Goal: Task Accomplishment & Management: Manage account settings

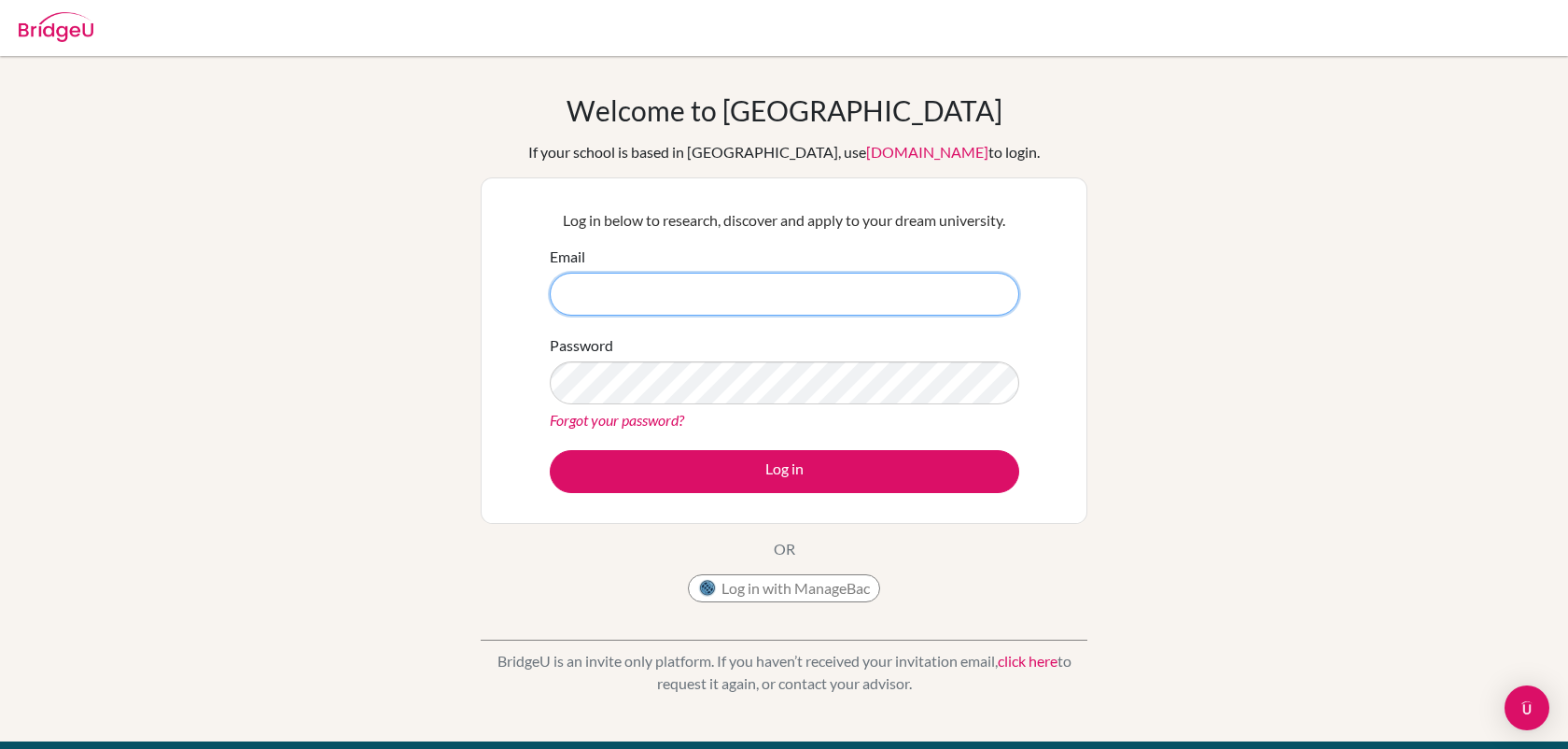
click at [633, 308] on input "Email" at bounding box center [784, 294] width 470 height 43
type input "[EMAIL_ADDRESS][DOMAIN_NAME]"
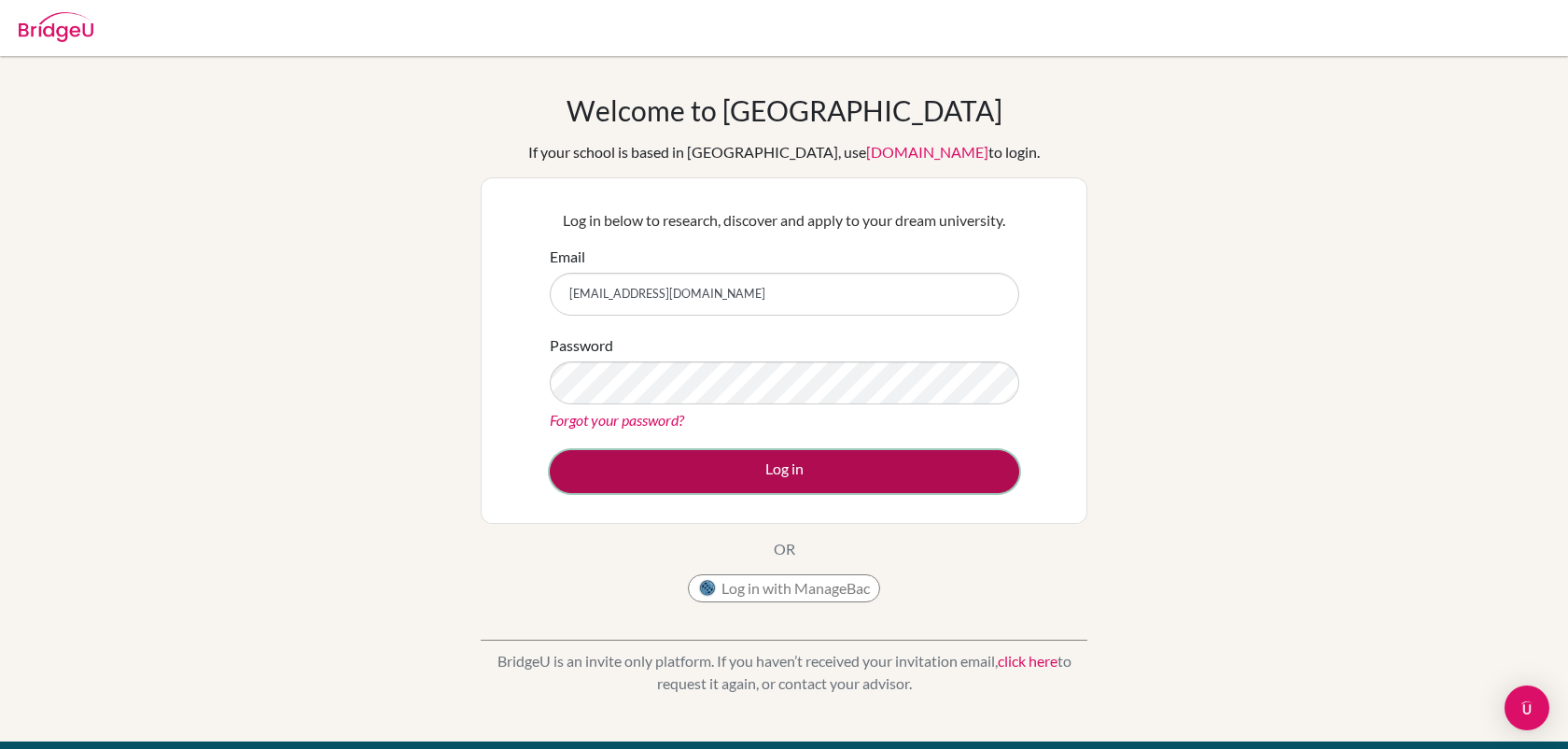
click at [757, 473] on button "Log in" at bounding box center [784, 472] width 470 height 43
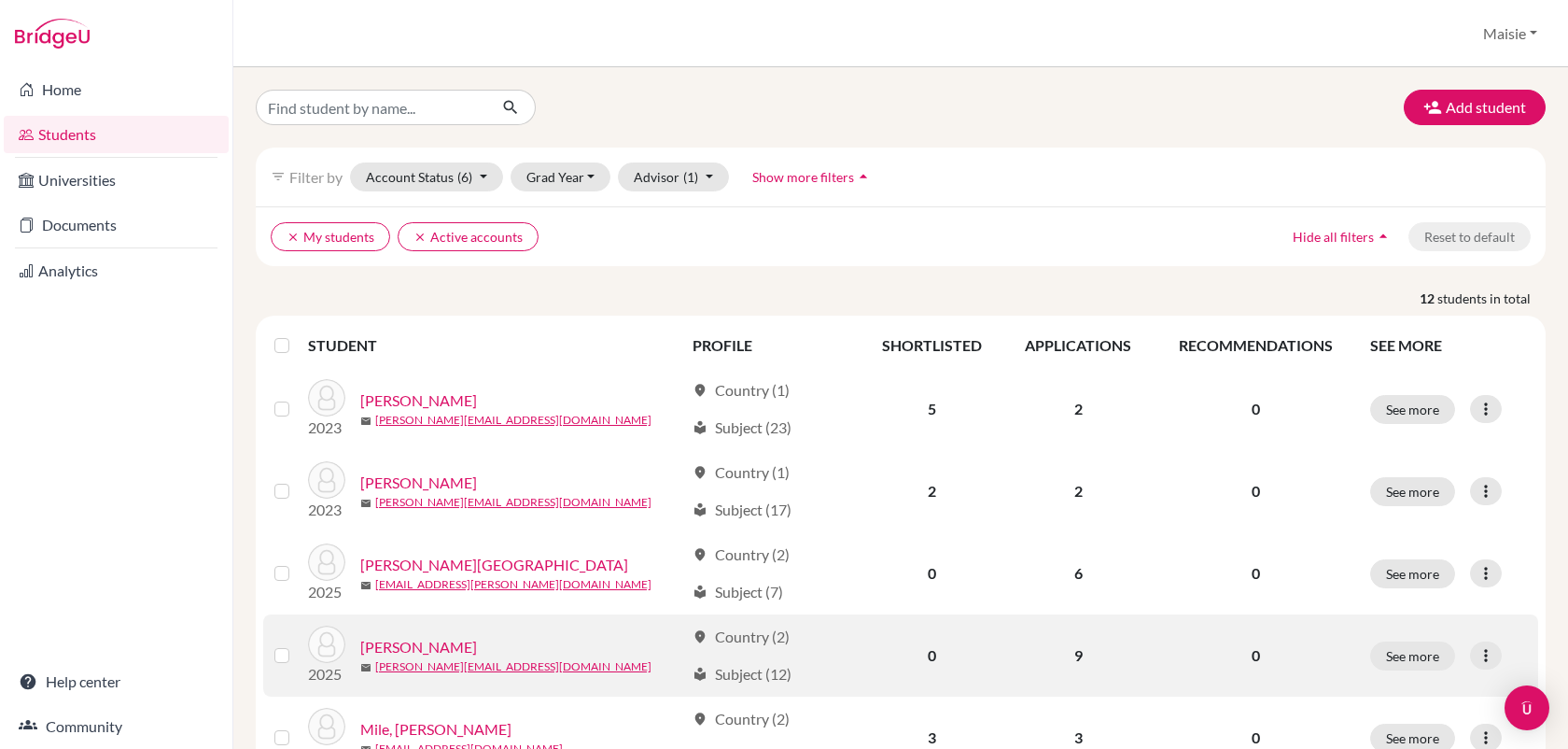
click at [434, 647] on link "[PERSON_NAME]" at bounding box center [419, 646] width 117 height 22
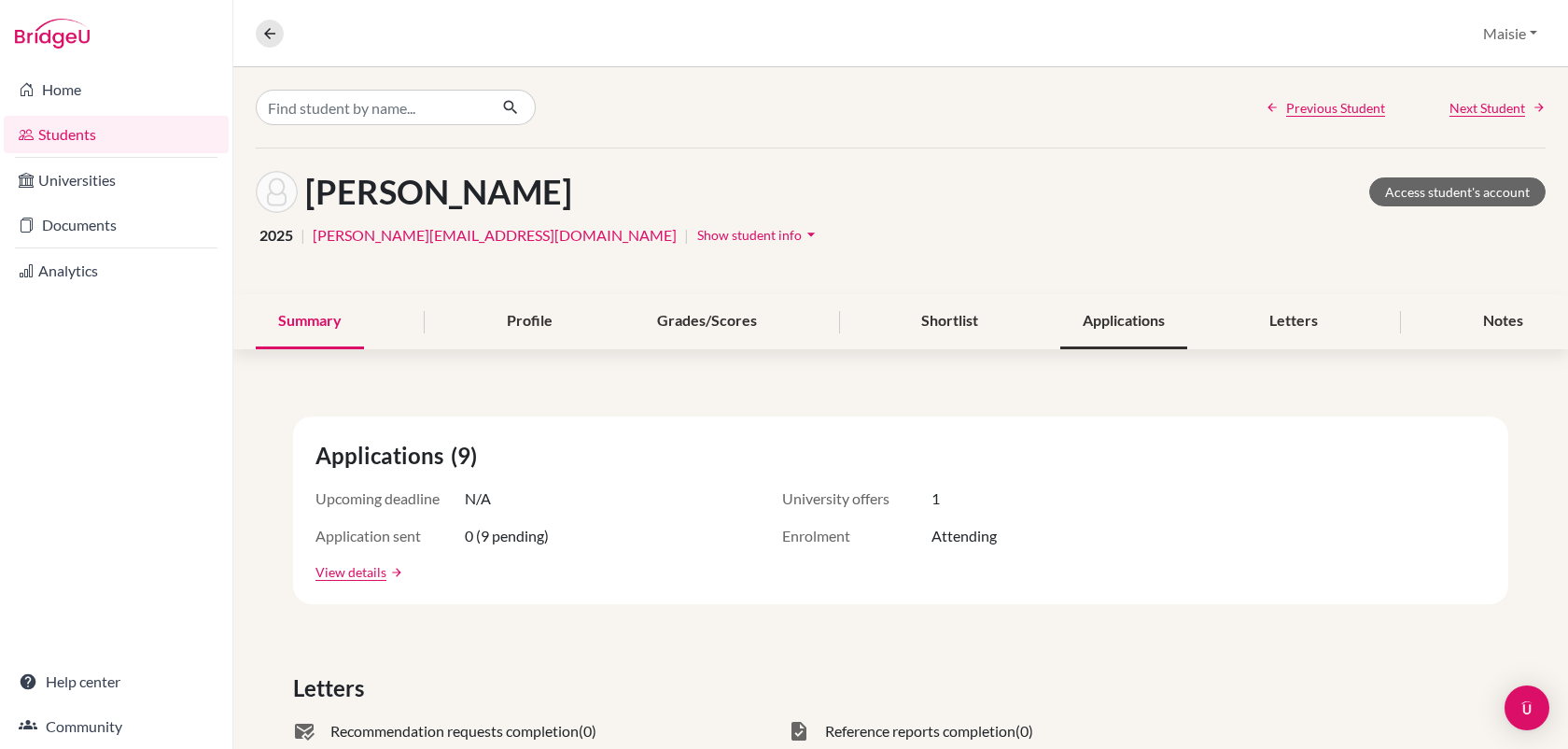
click at [1096, 333] on div "Applications" at bounding box center [1124, 321] width 127 height 55
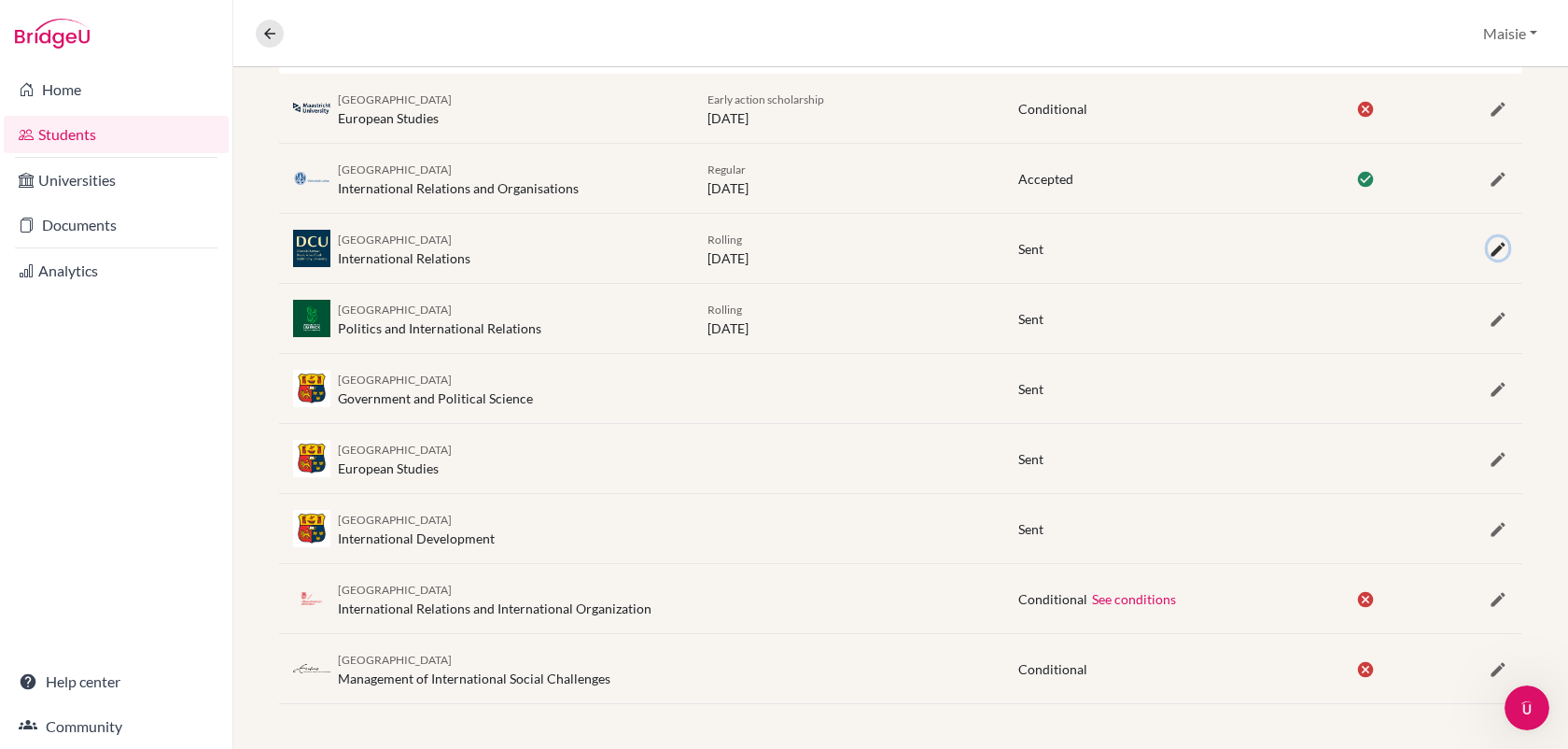
click at [1505, 246] on icon "button" at bounding box center [1498, 249] width 19 height 19
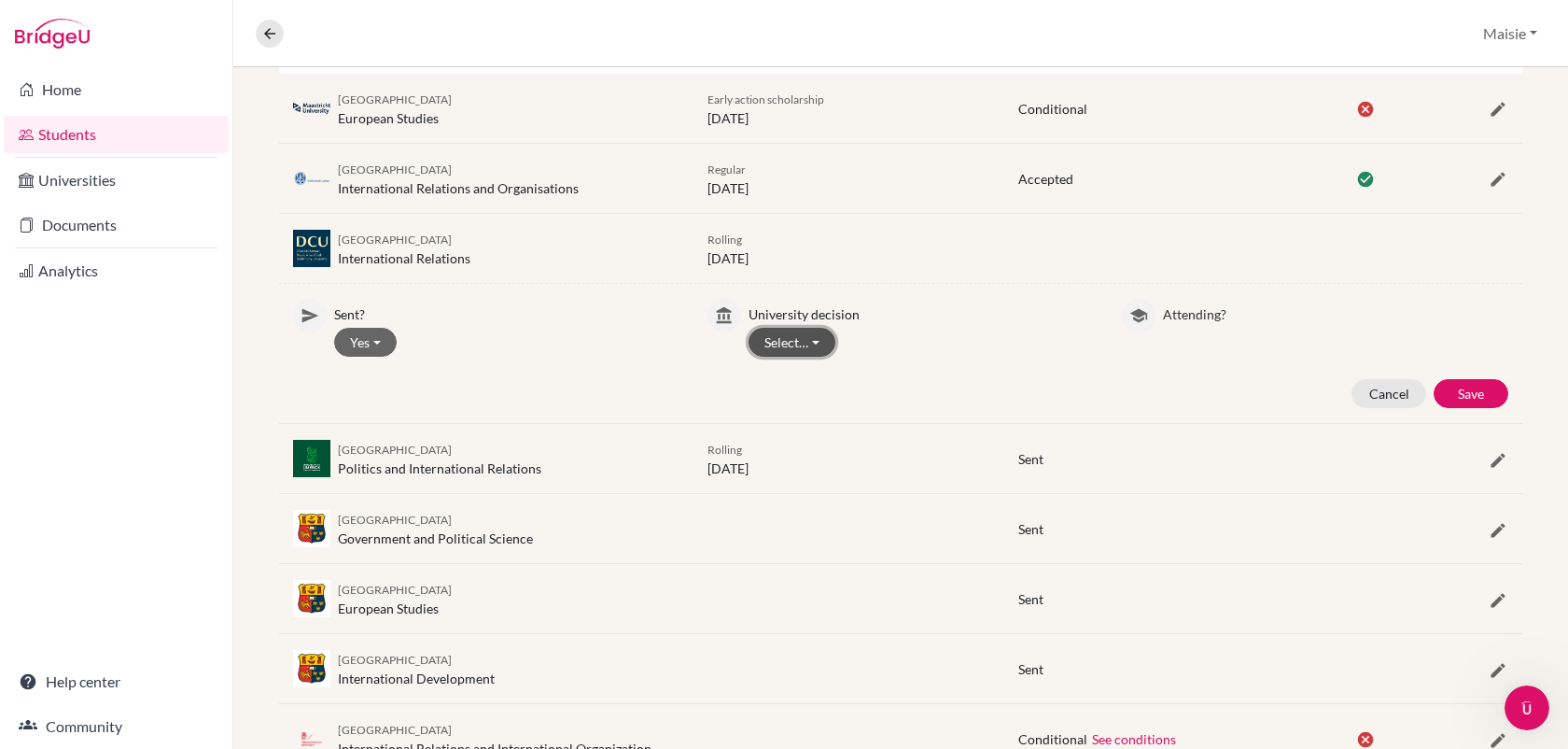
click at [809, 340] on button "Select…" at bounding box center [792, 343] width 87 height 29
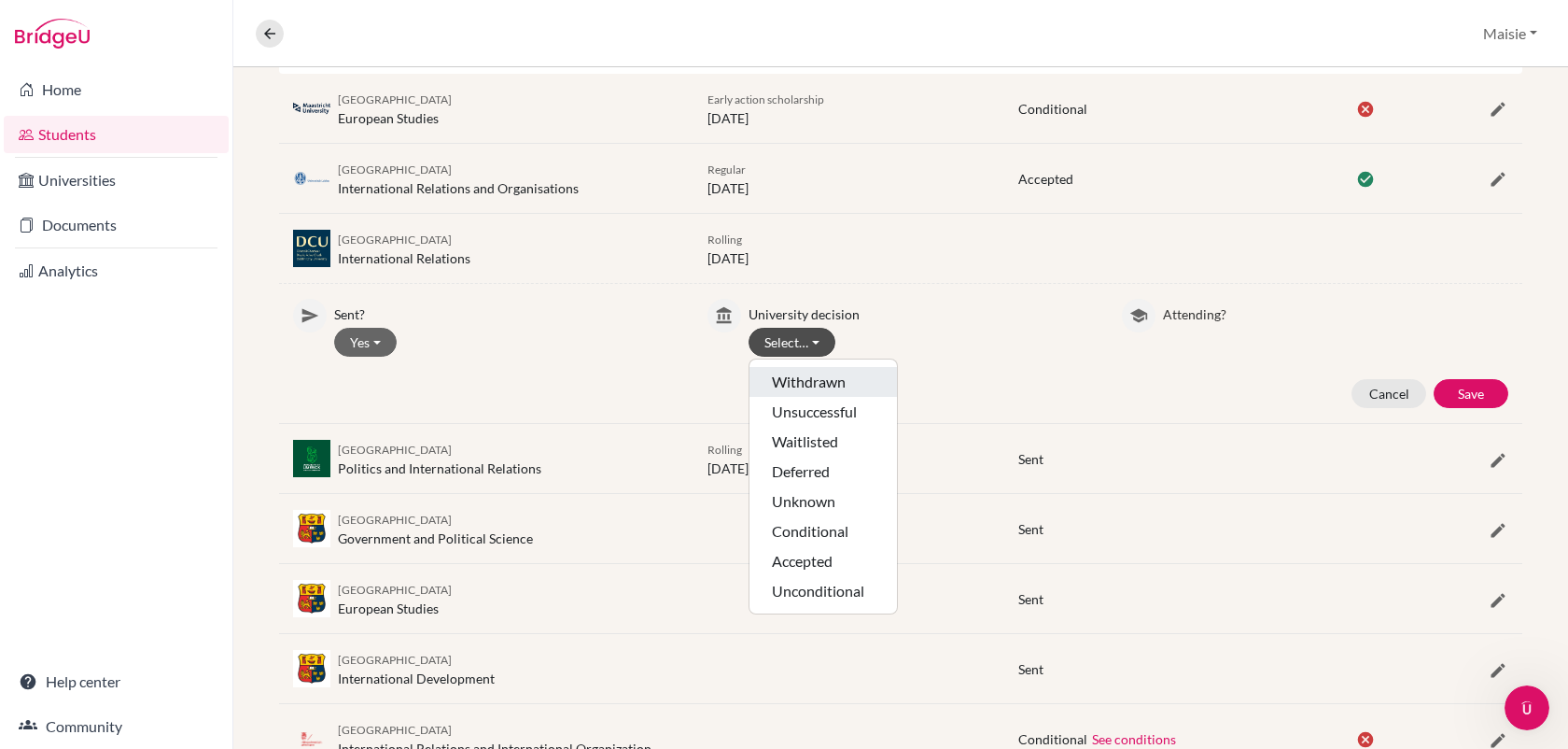
click at [810, 391] on button "Withdrawn" at bounding box center [823, 382] width 147 height 30
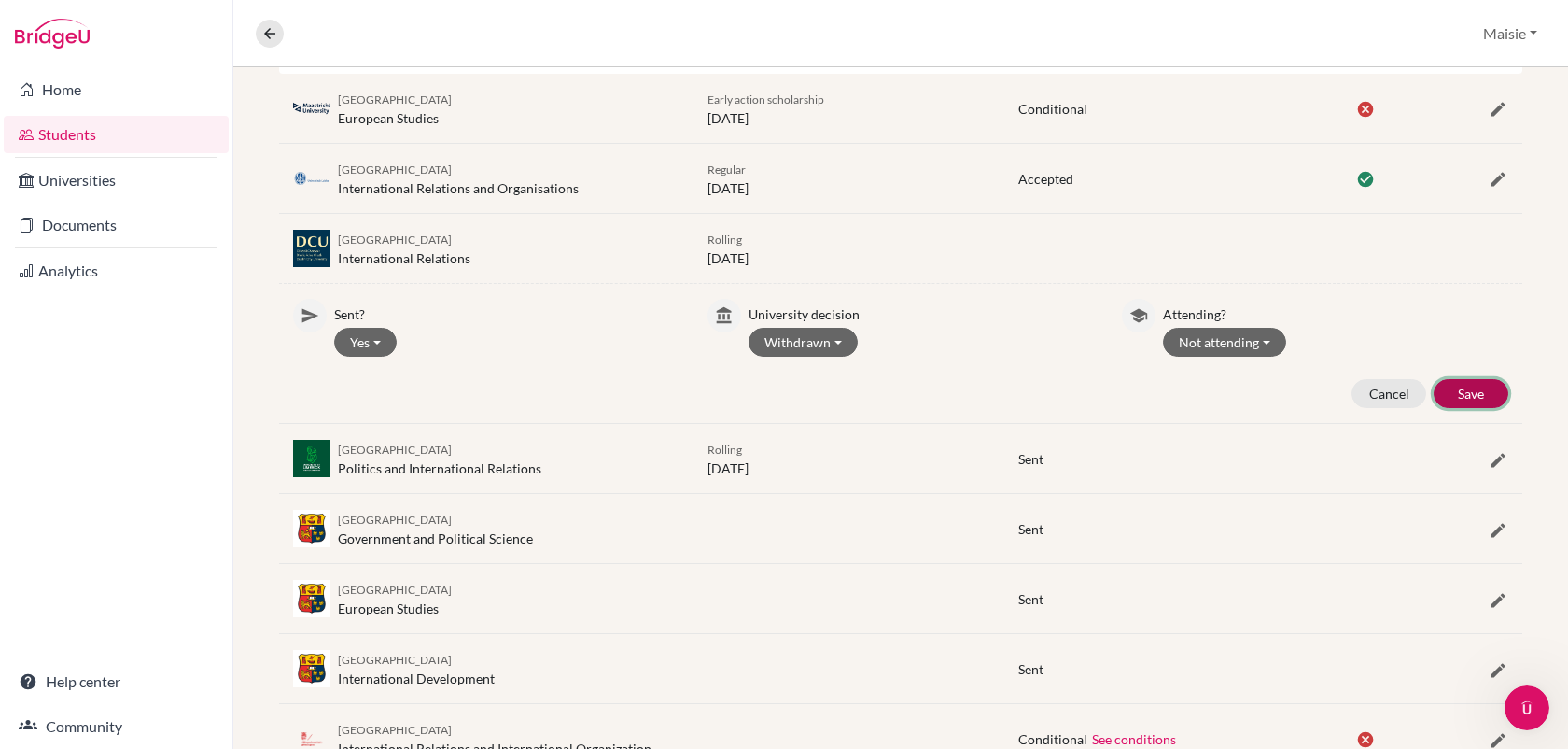
click at [1455, 395] on button "Save" at bounding box center [1470, 394] width 74 height 29
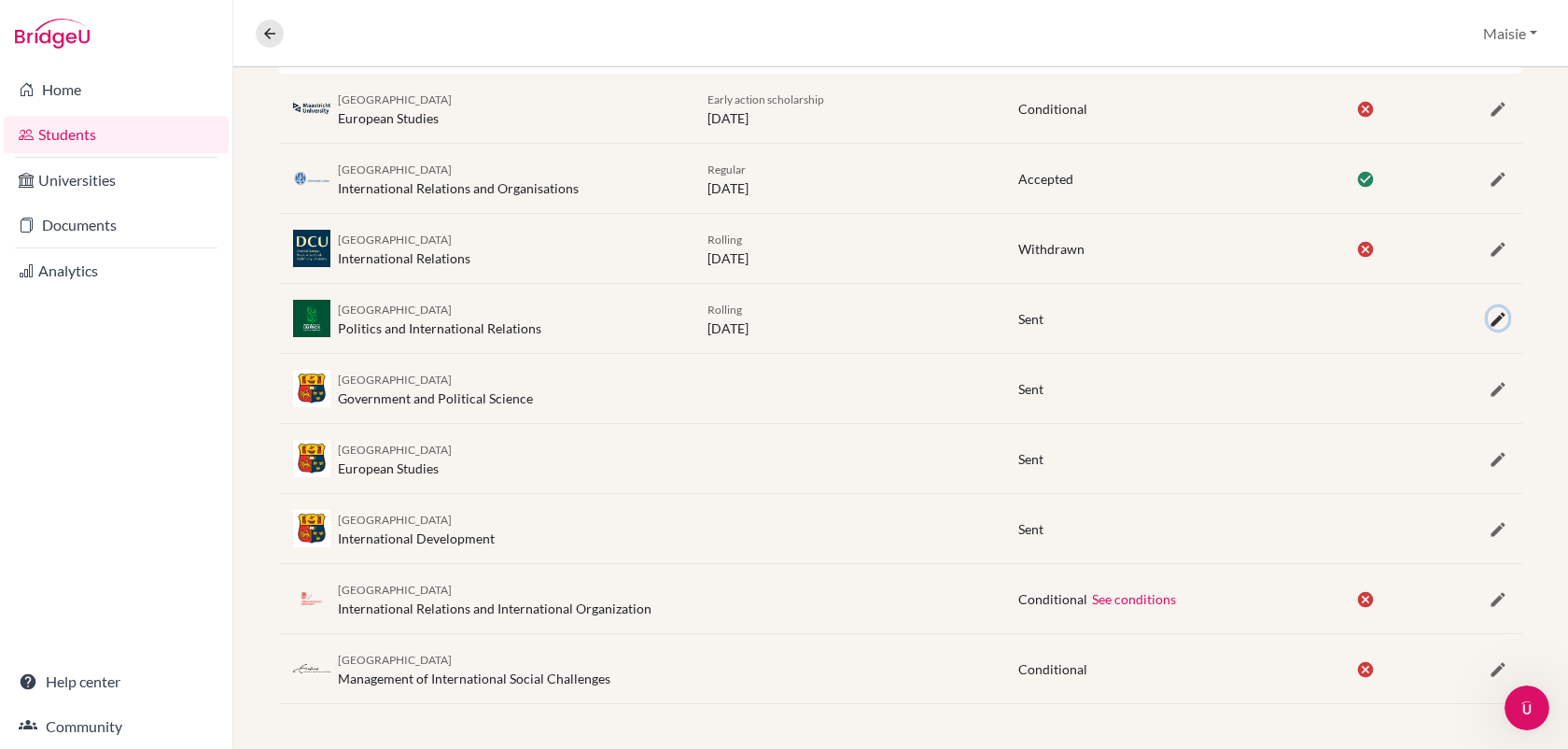
click at [1504, 324] on icon "button" at bounding box center [1498, 318] width 19 height 19
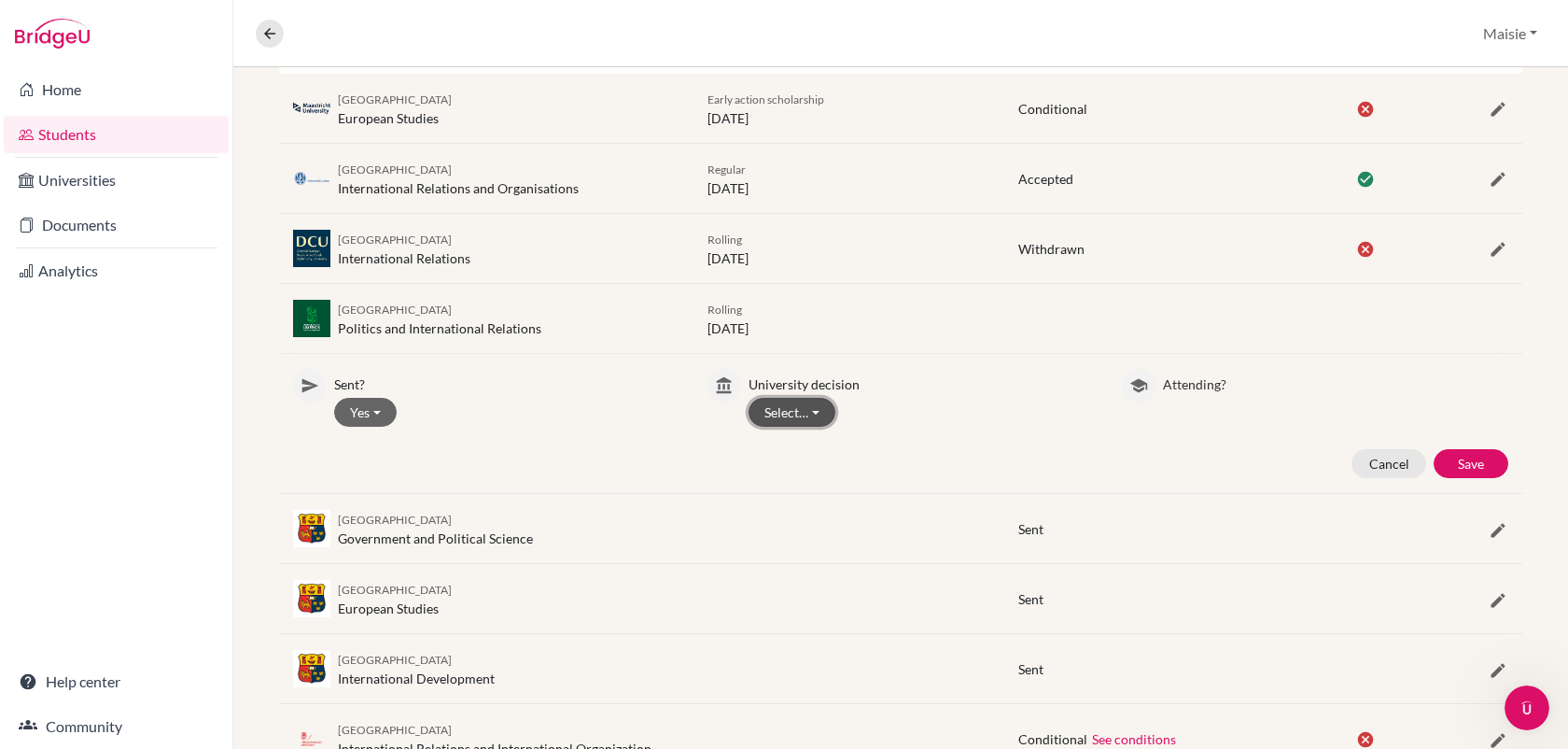
click at [806, 400] on button "Select…" at bounding box center [792, 412] width 87 height 29
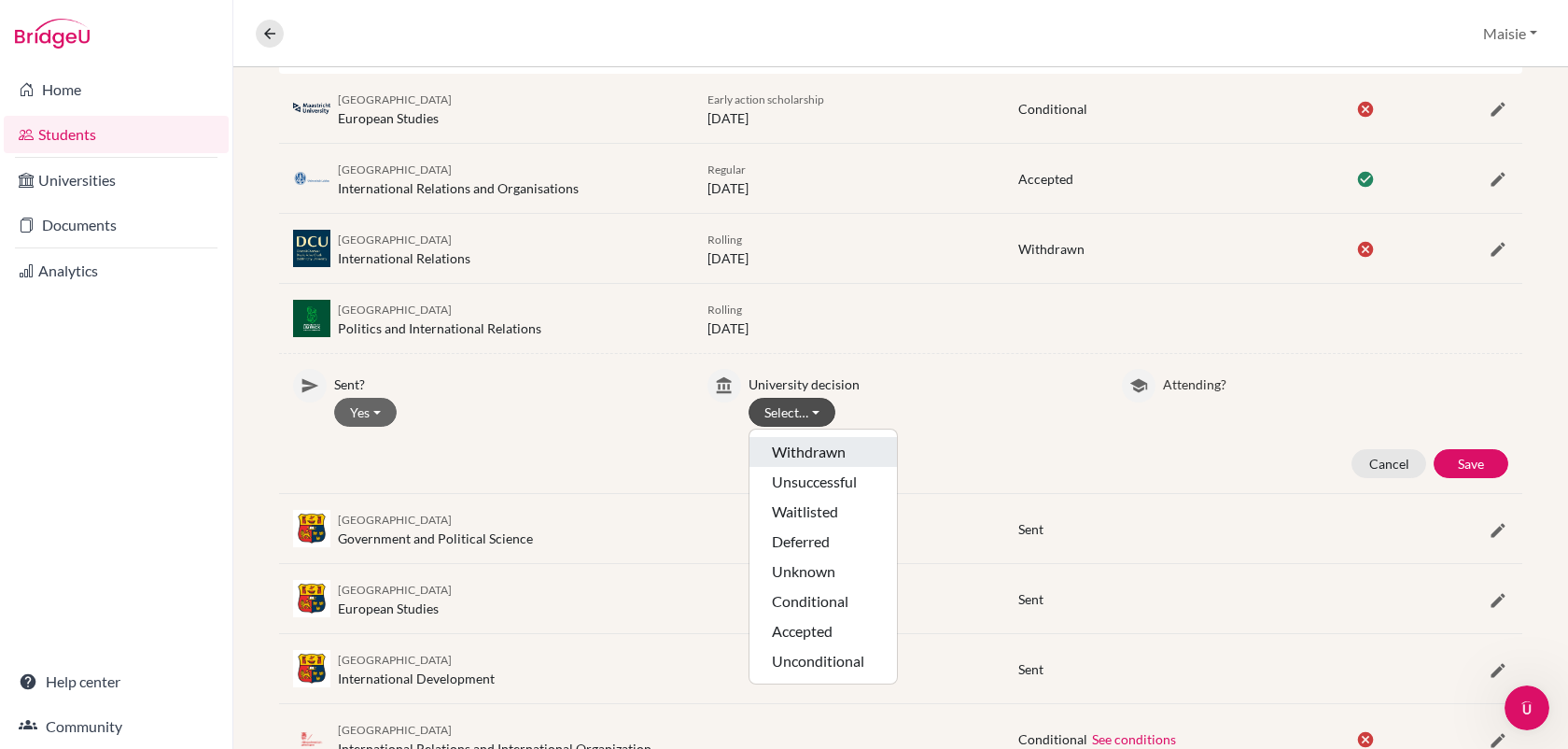
click at [796, 454] on button "Withdrawn" at bounding box center [823, 451] width 147 height 30
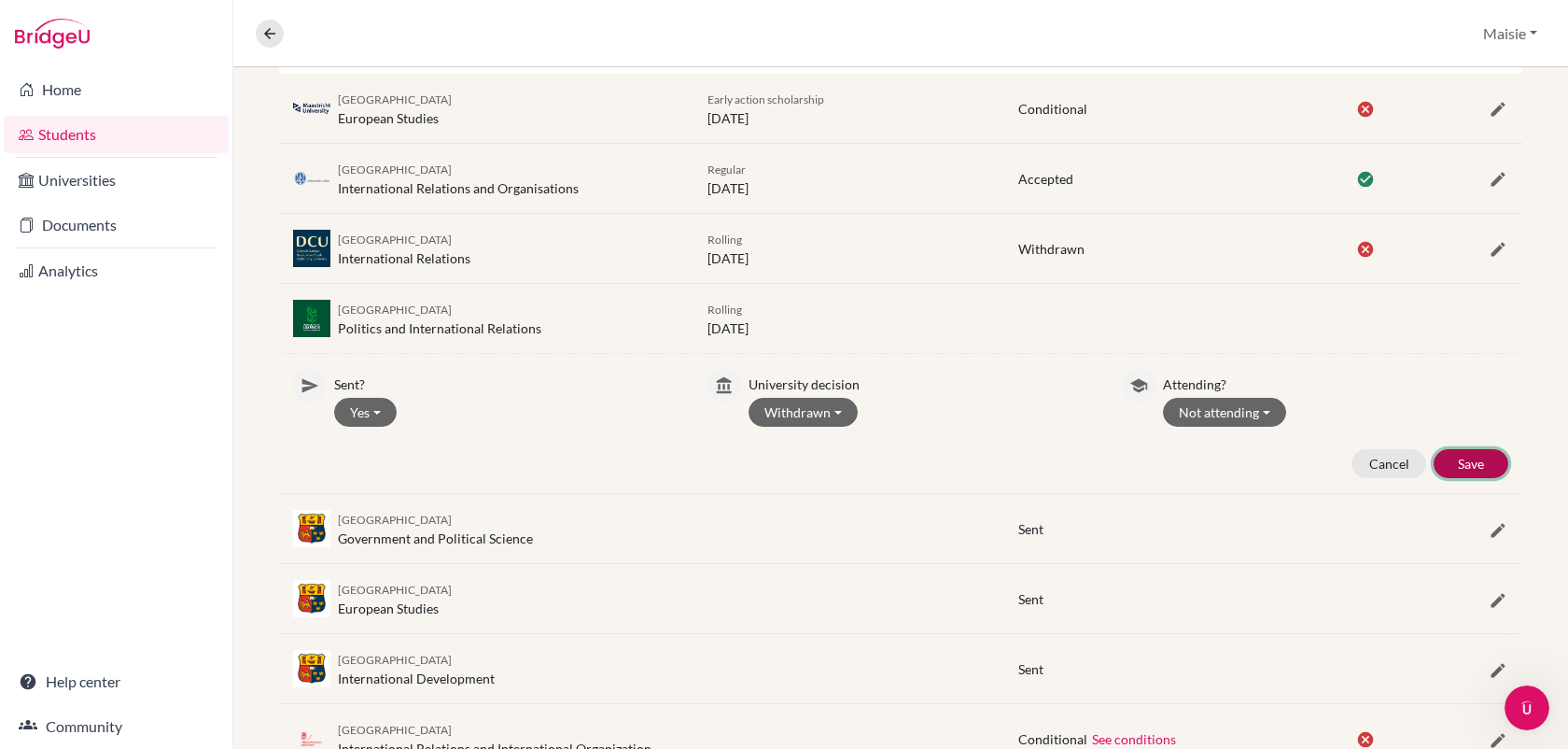
click at [1463, 464] on button "Save" at bounding box center [1470, 464] width 74 height 29
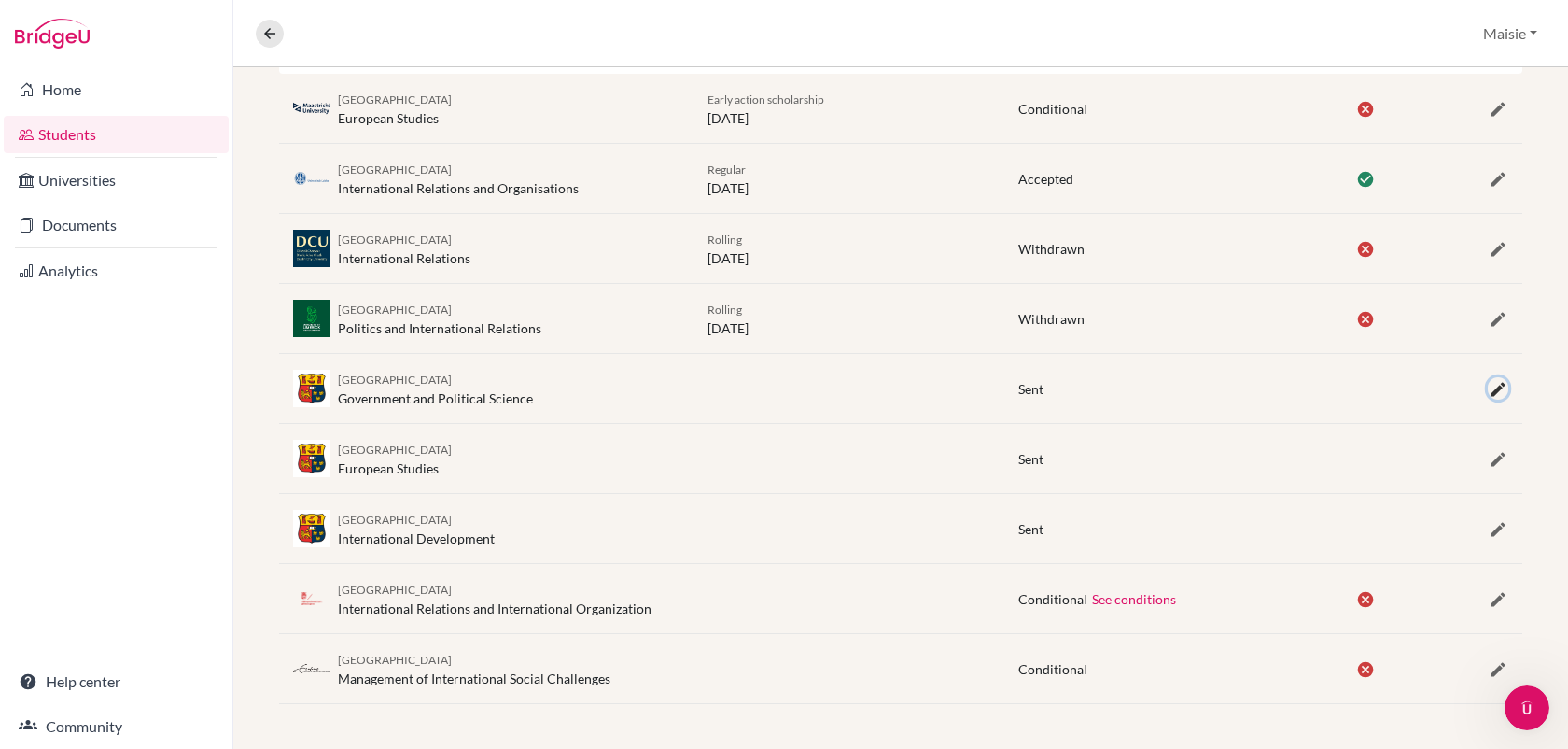
click at [1499, 381] on icon "button" at bounding box center [1498, 389] width 19 height 19
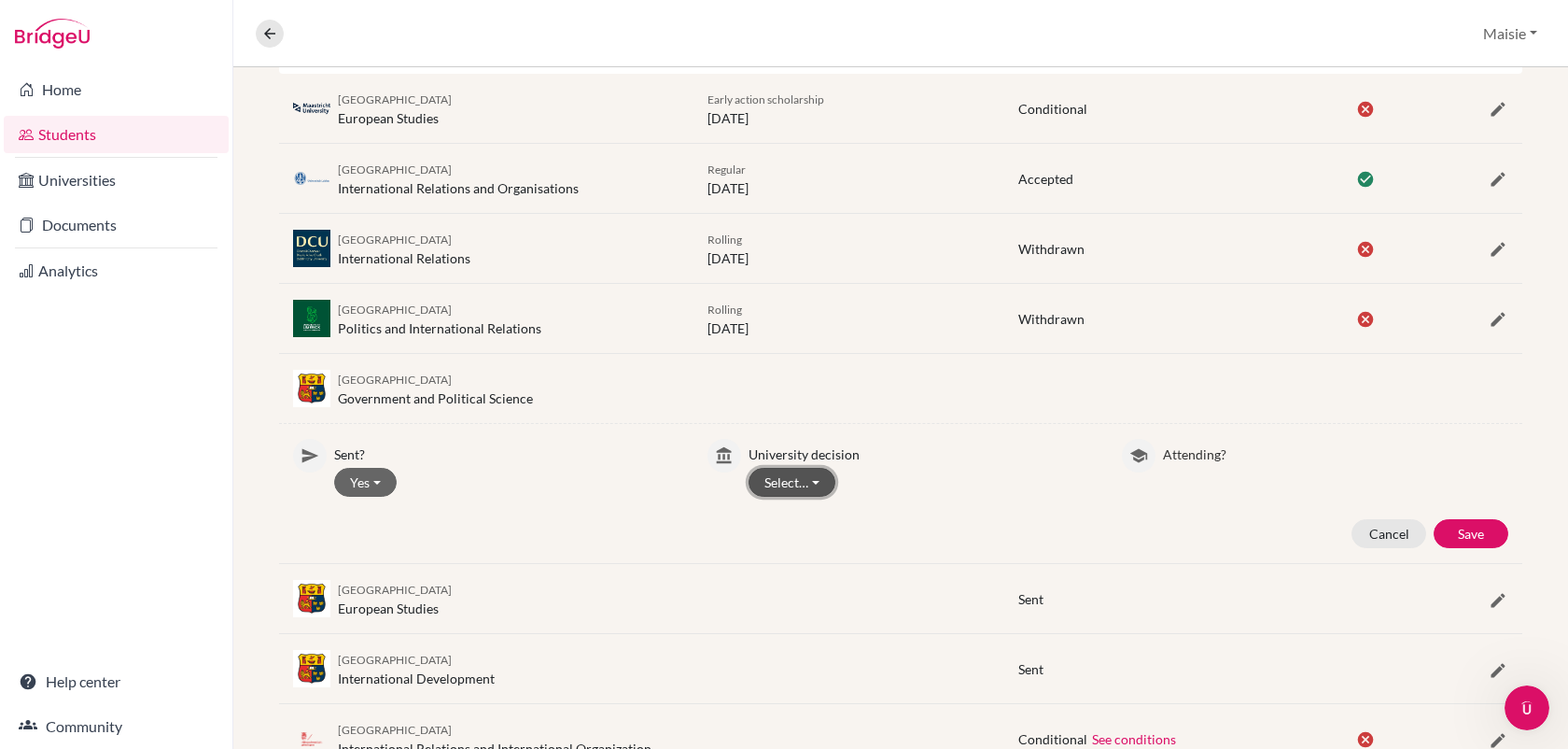
click at [815, 479] on button "Select…" at bounding box center [792, 482] width 87 height 29
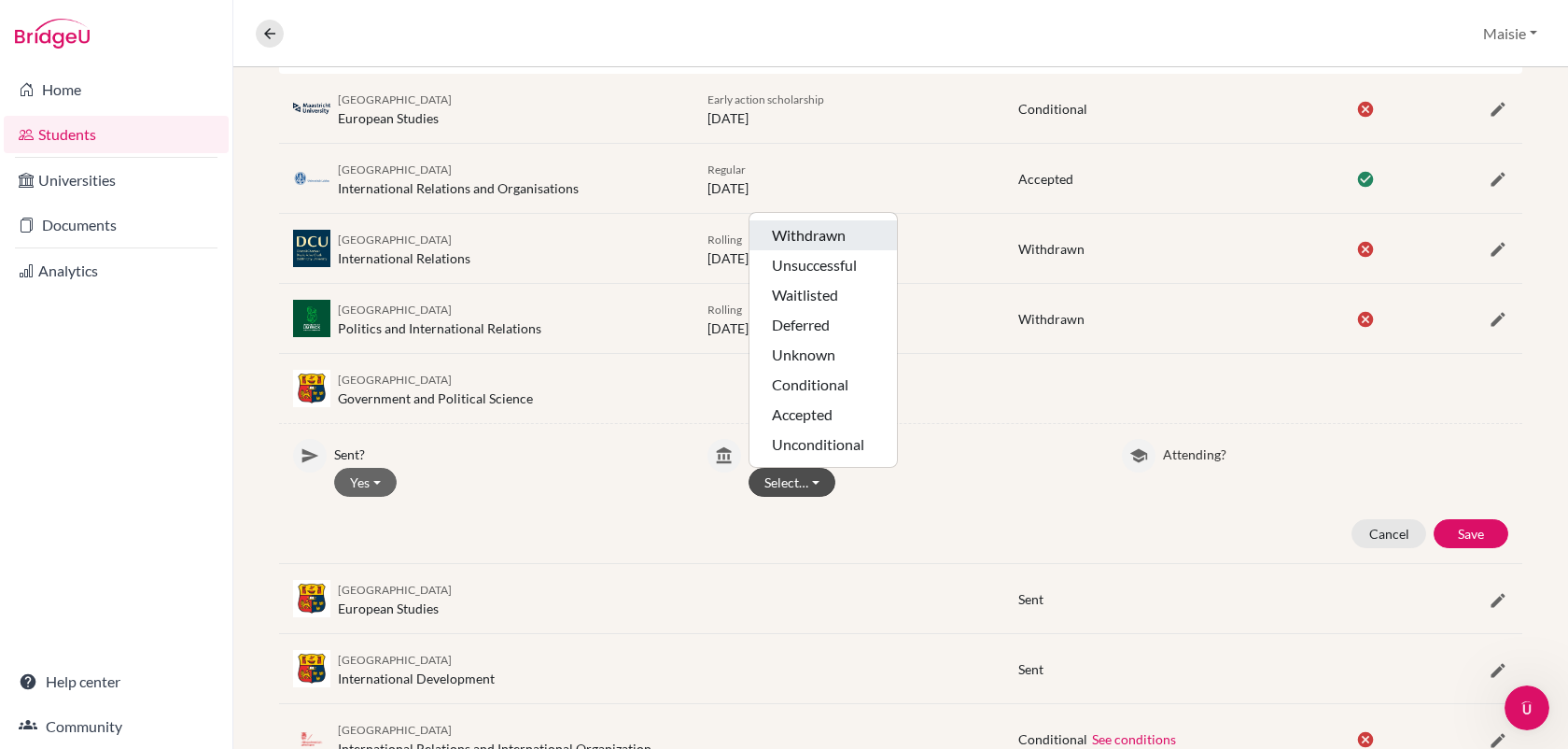
click at [839, 244] on button "Withdrawn" at bounding box center [823, 235] width 147 height 30
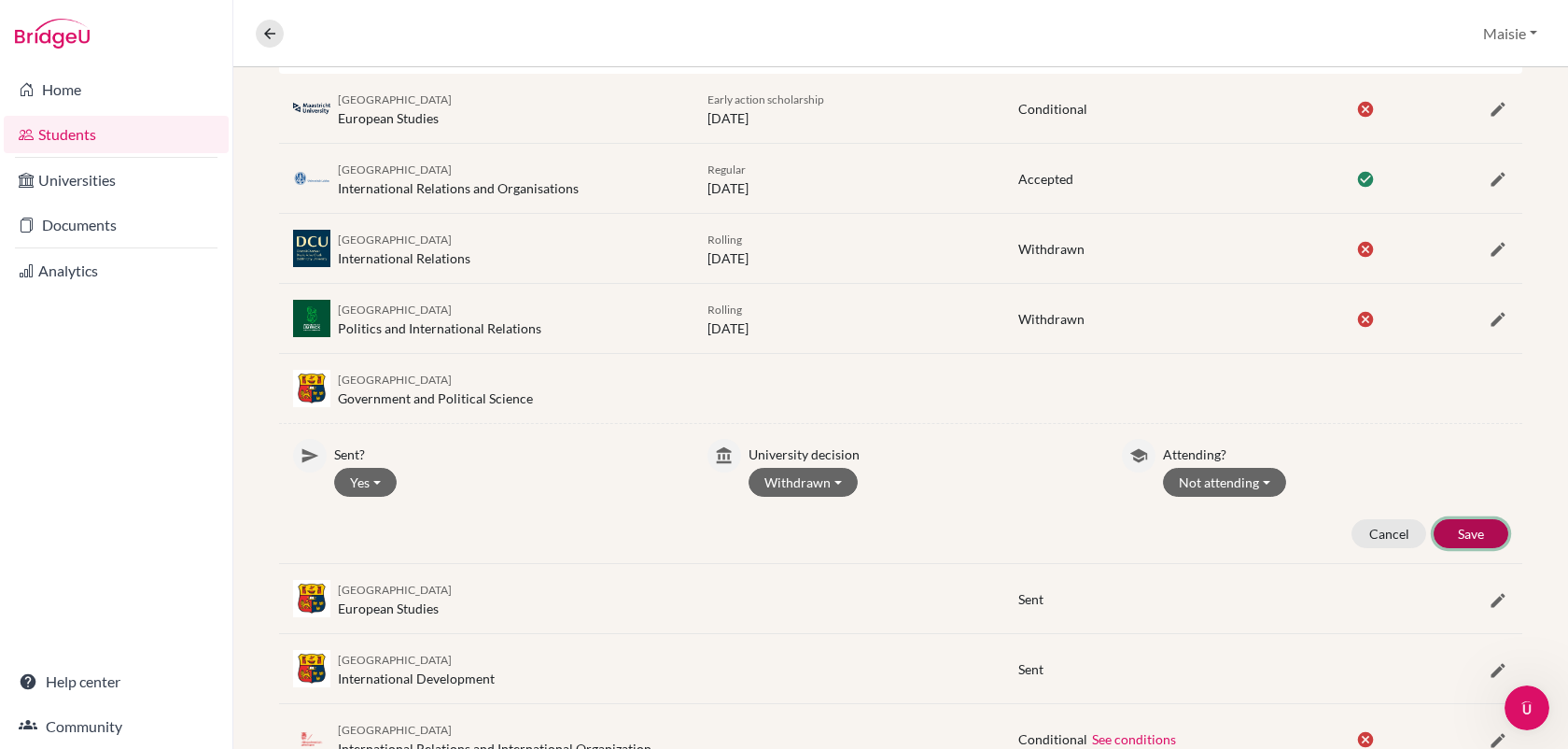
click at [1481, 531] on button "Save" at bounding box center [1470, 534] width 74 height 29
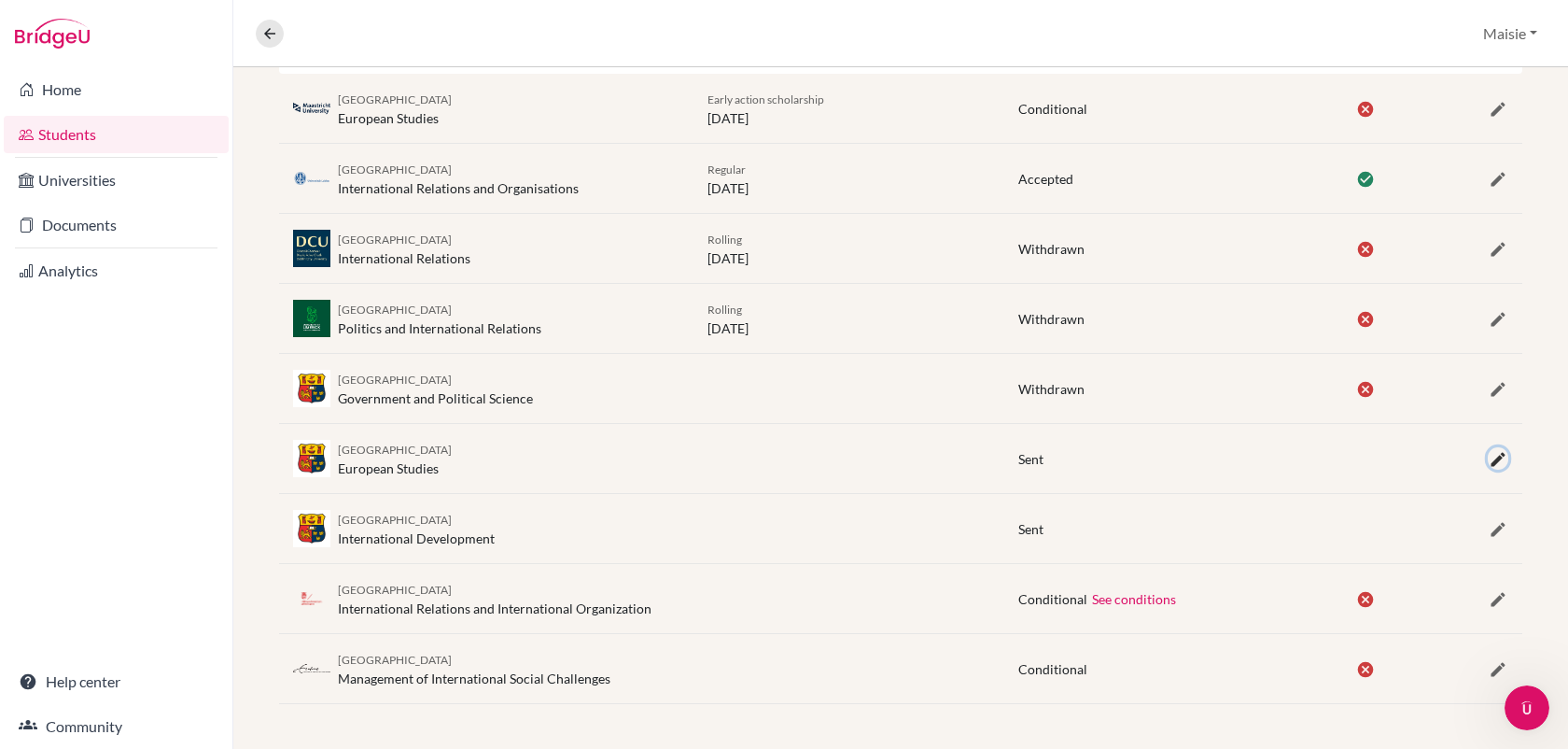
click at [1501, 466] on icon "button" at bounding box center [1498, 459] width 19 height 19
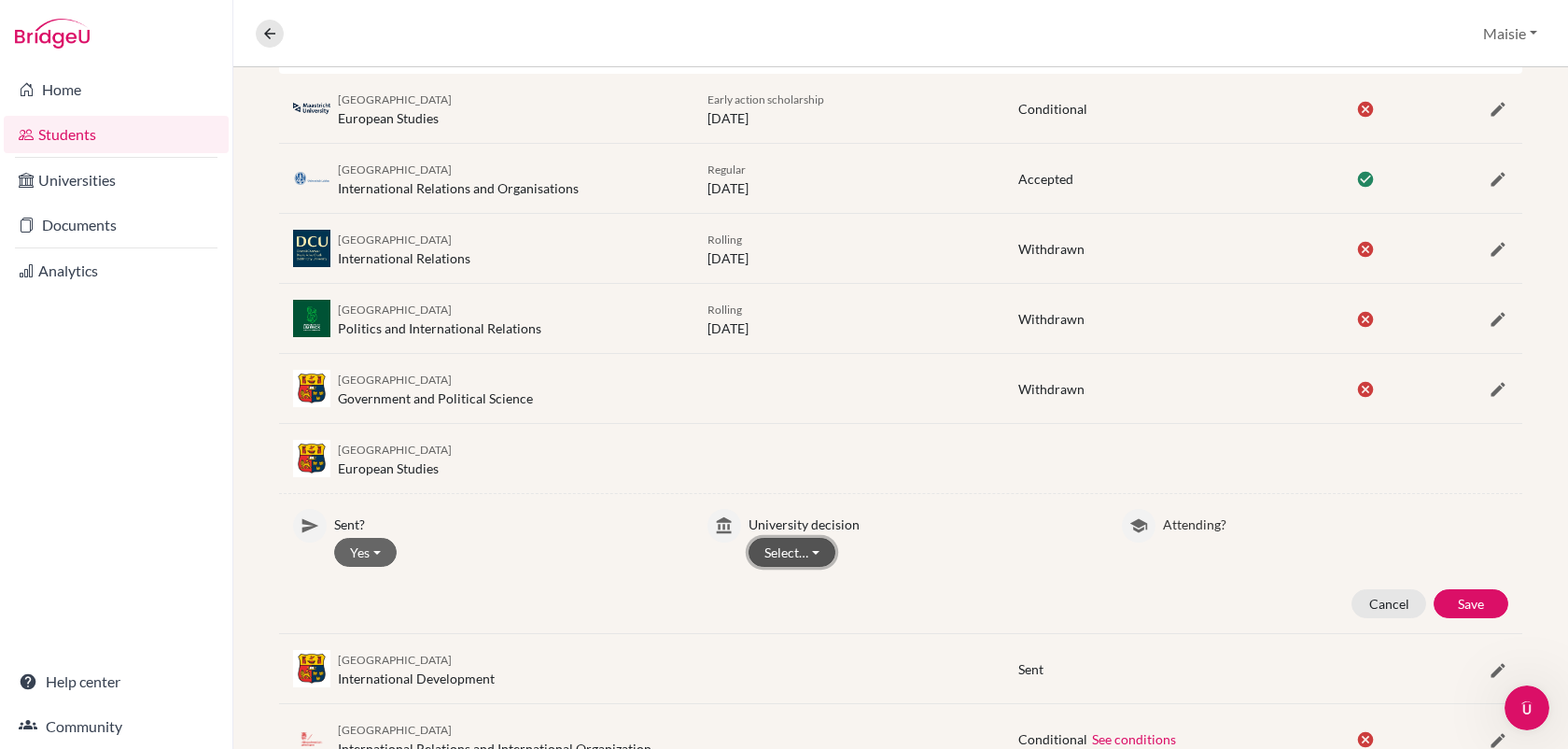
click at [828, 559] on button "Select…" at bounding box center [792, 553] width 87 height 29
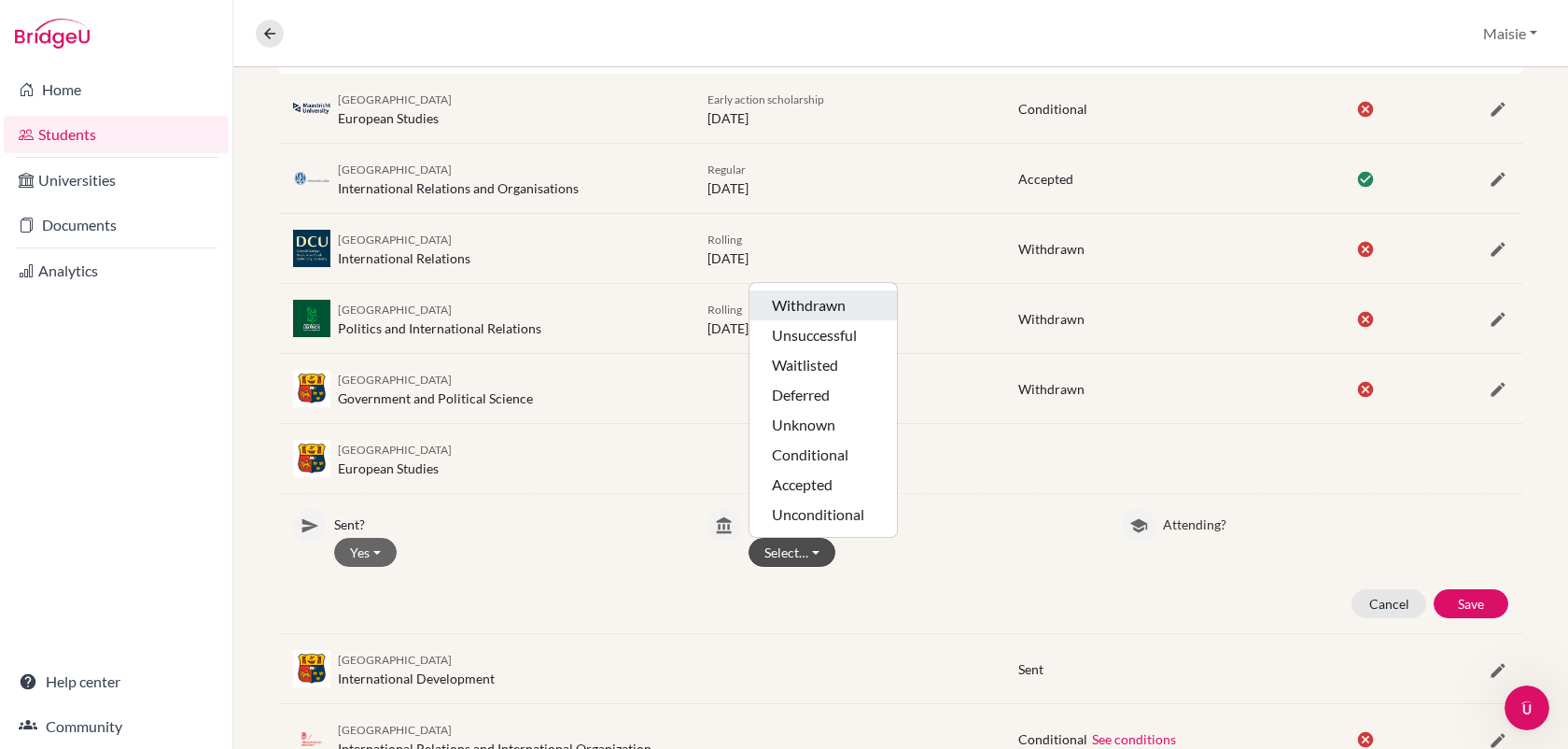
click at [802, 307] on button "Withdrawn" at bounding box center [823, 305] width 147 height 30
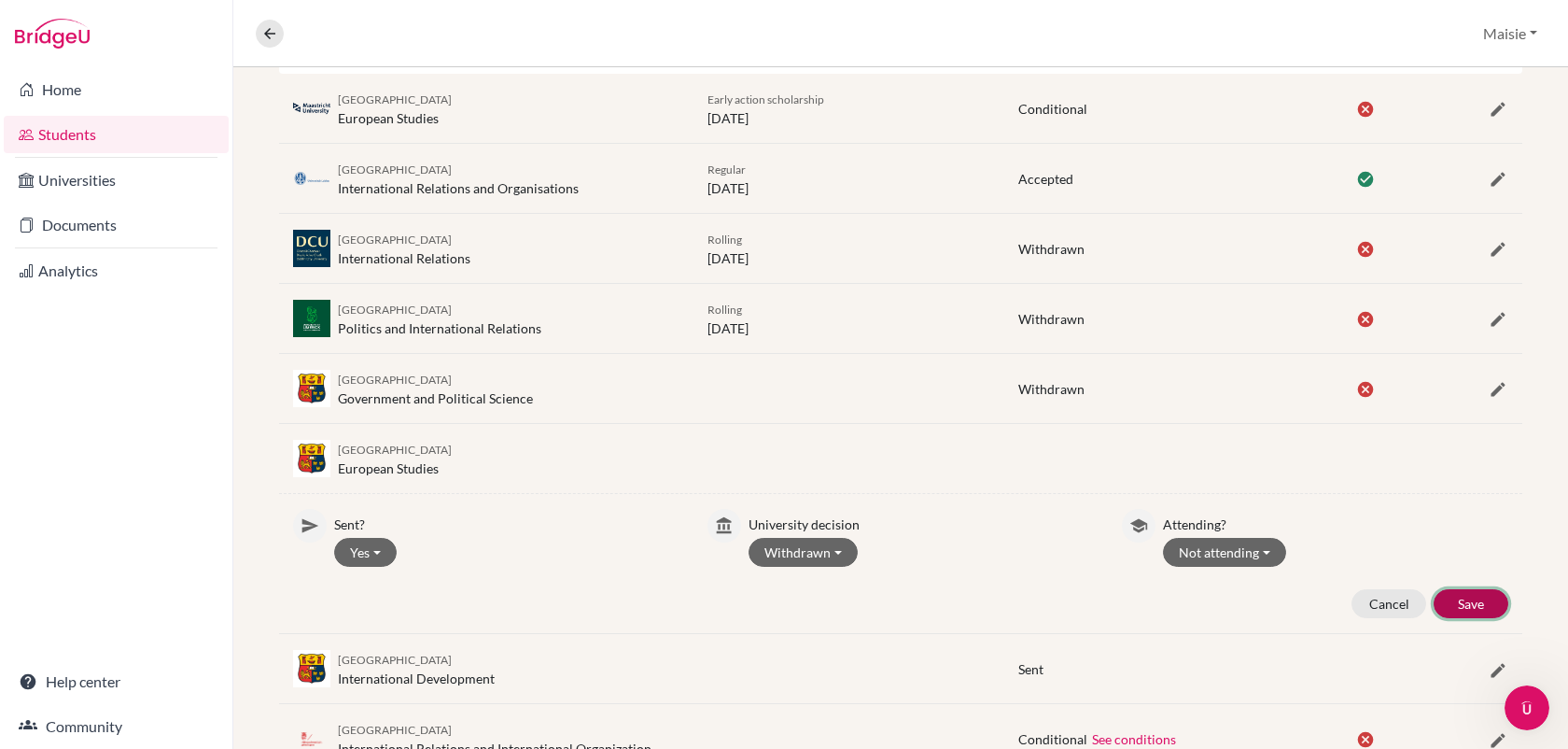
click at [1495, 609] on button "Save" at bounding box center [1470, 603] width 74 height 29
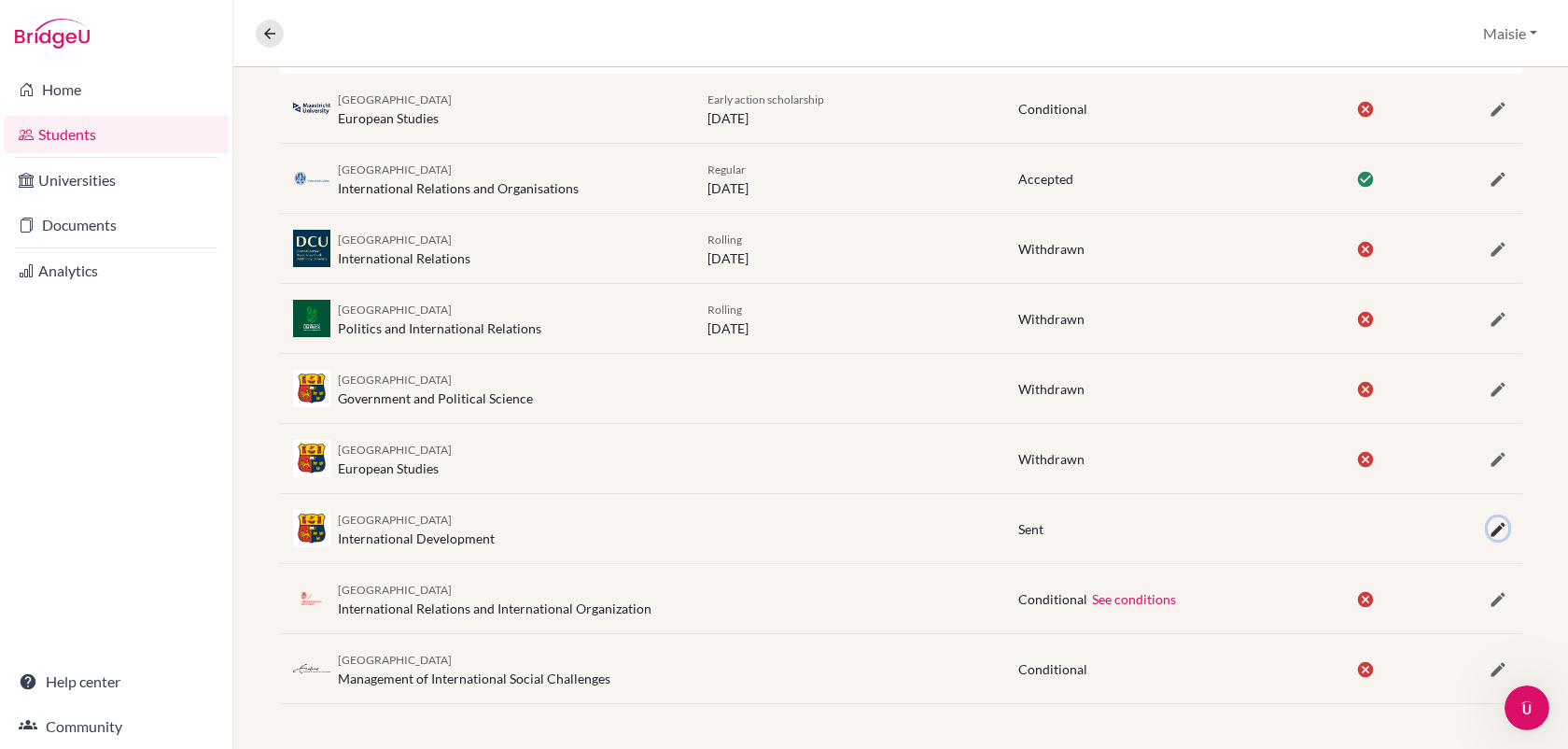
click at [1500, 527] on icon "button" at bounding box center [1498, 528] width 19 height 19
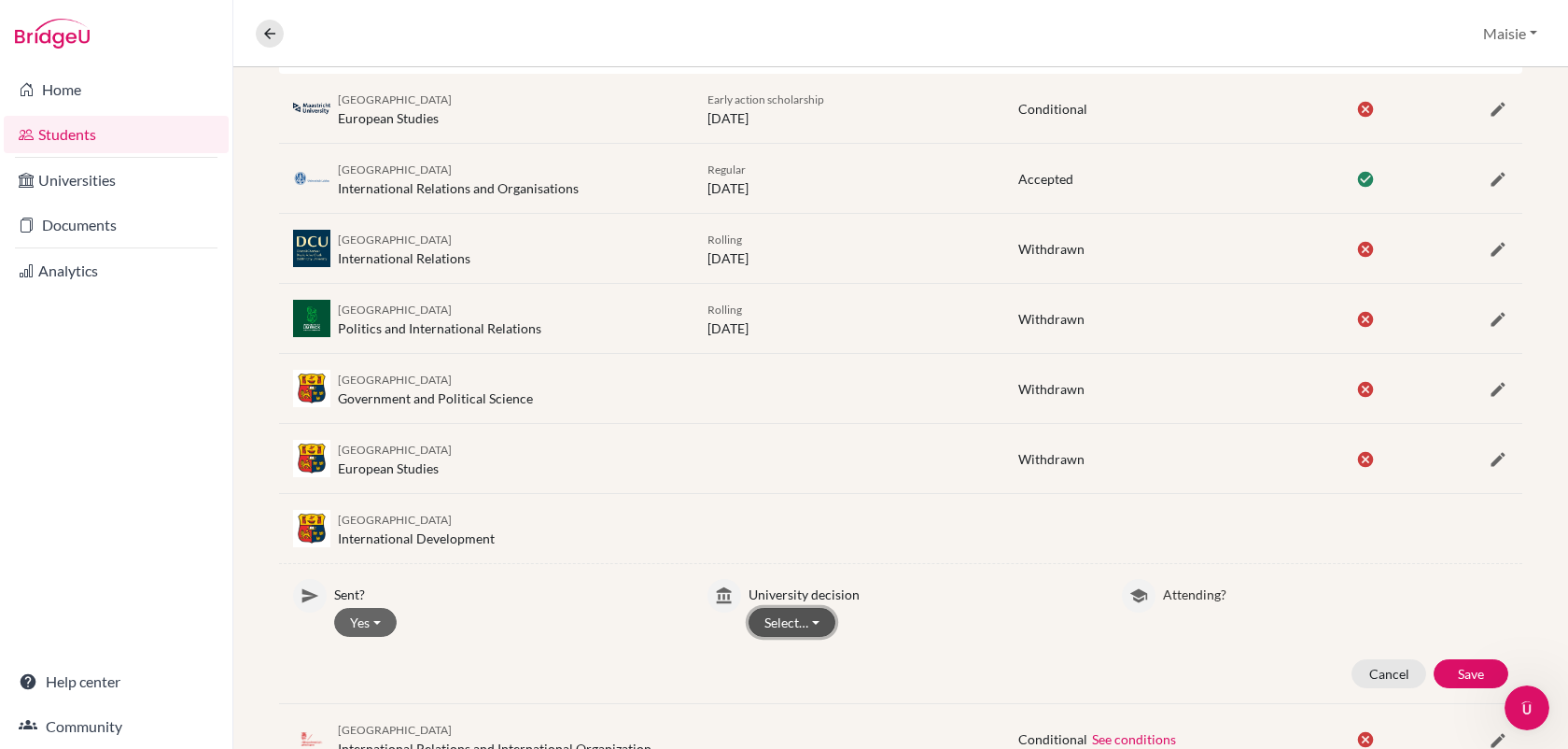
click at [805, 627] on button "Select…" at bounding box center [792, 622] width 87 height 29
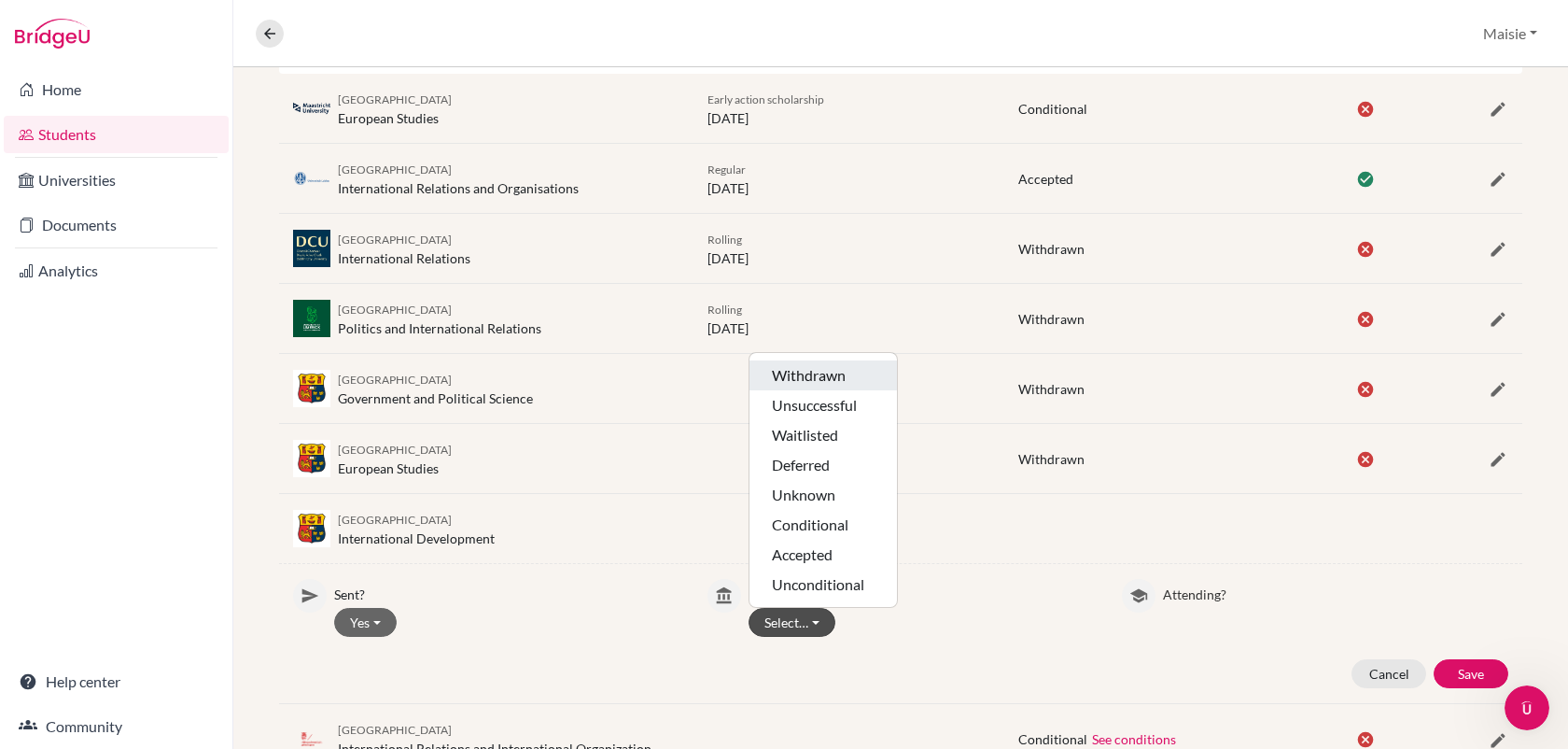
click at [830, 374] on button "Withdrawn" at bounding box center [823, 375] width 147 height 30
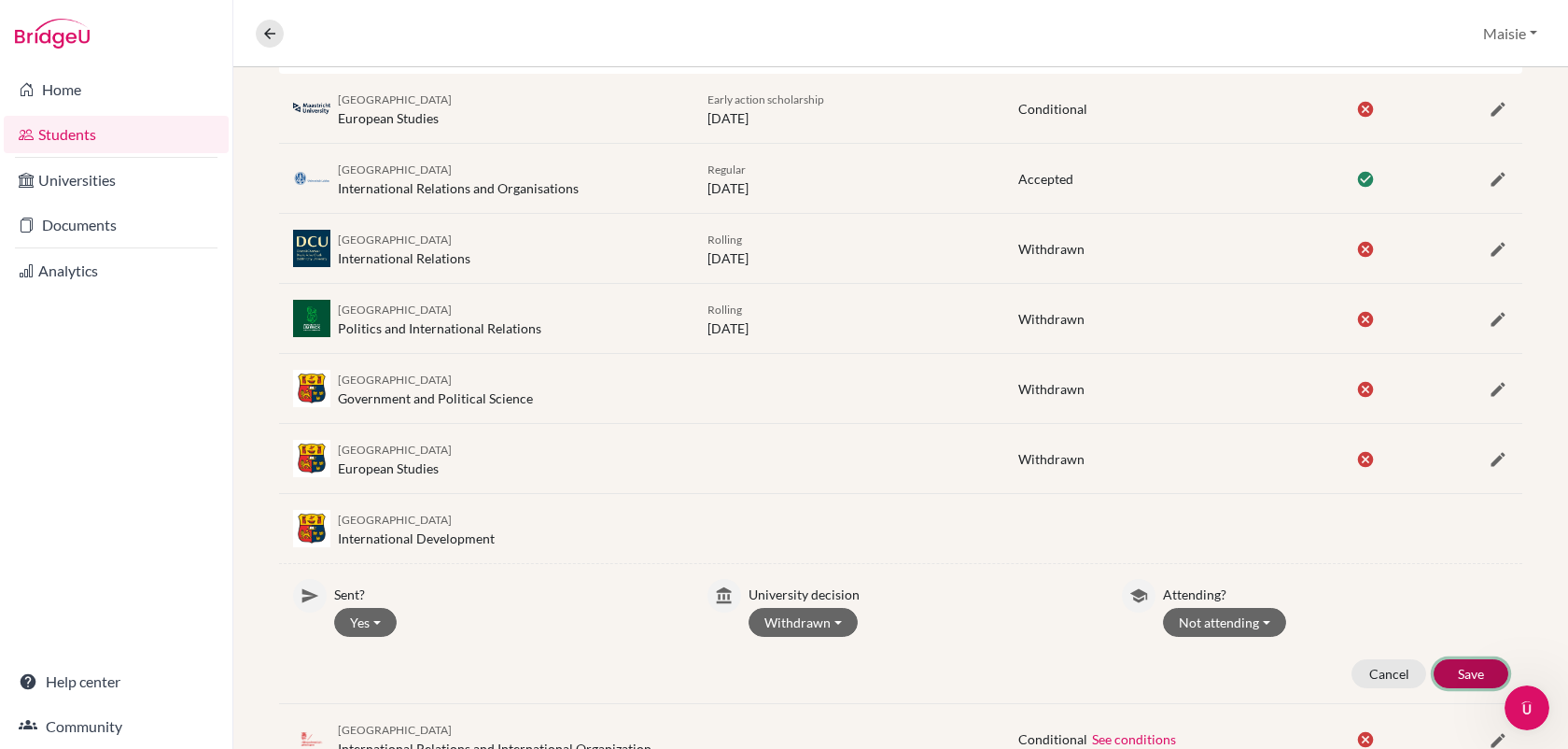
click at [1455, 669] on button "Save" at bounding box center [1470, 674] width 74 height 29
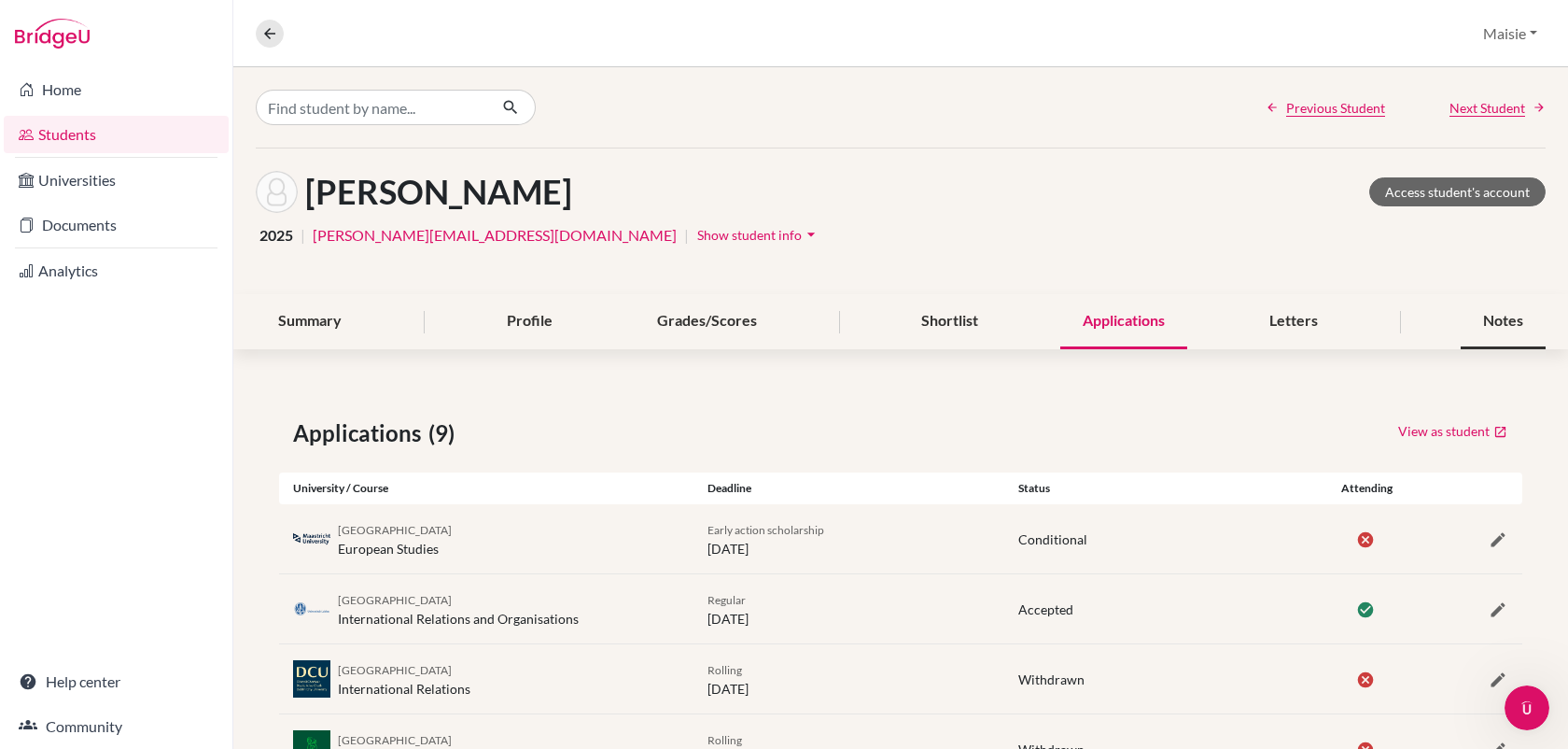
click at [1469, 330] on div "Notes" at bounding box center [1503, 321] width 85 height 55
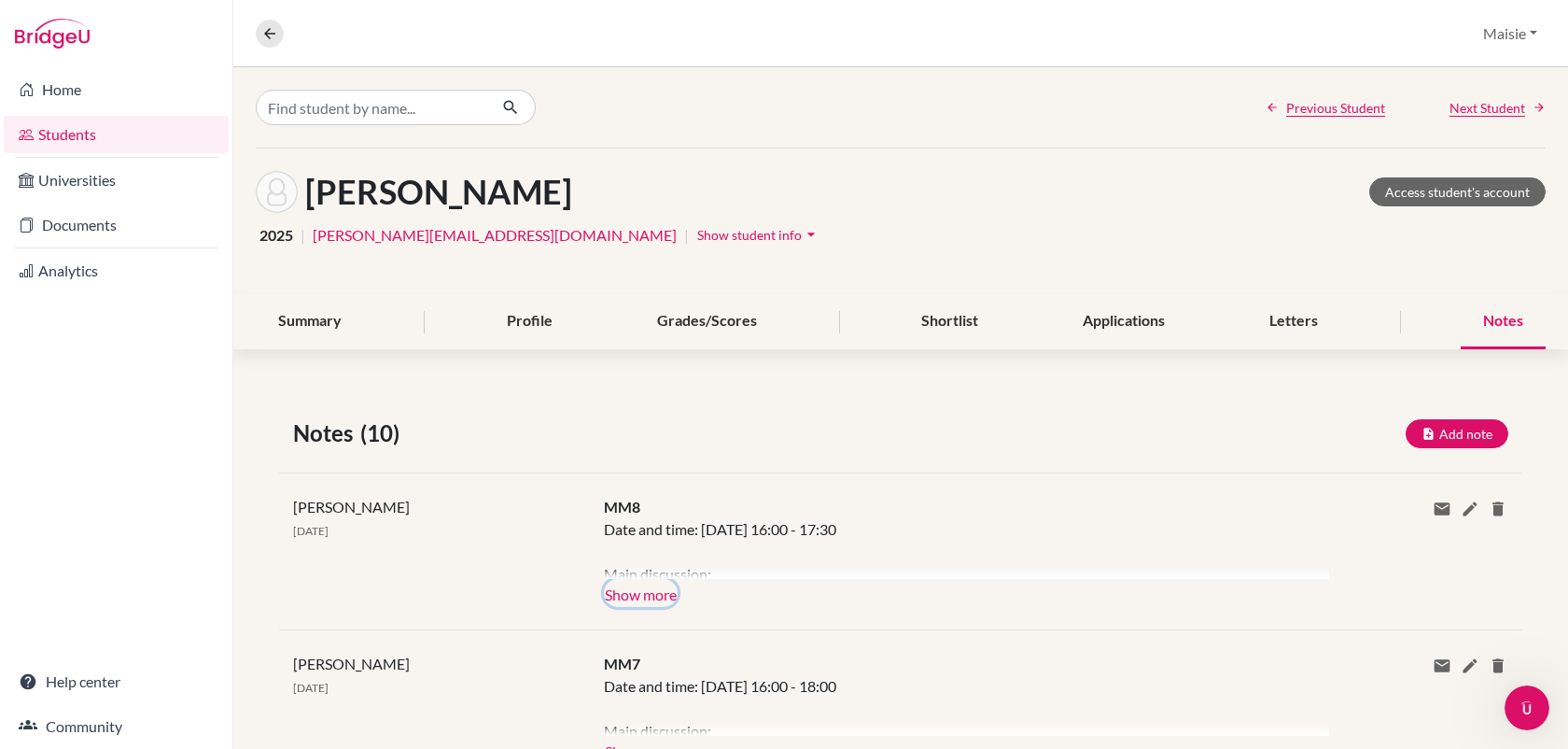
click at [661, 586] on button "Show more" at bounding box center [641, 593] width 74 height 28
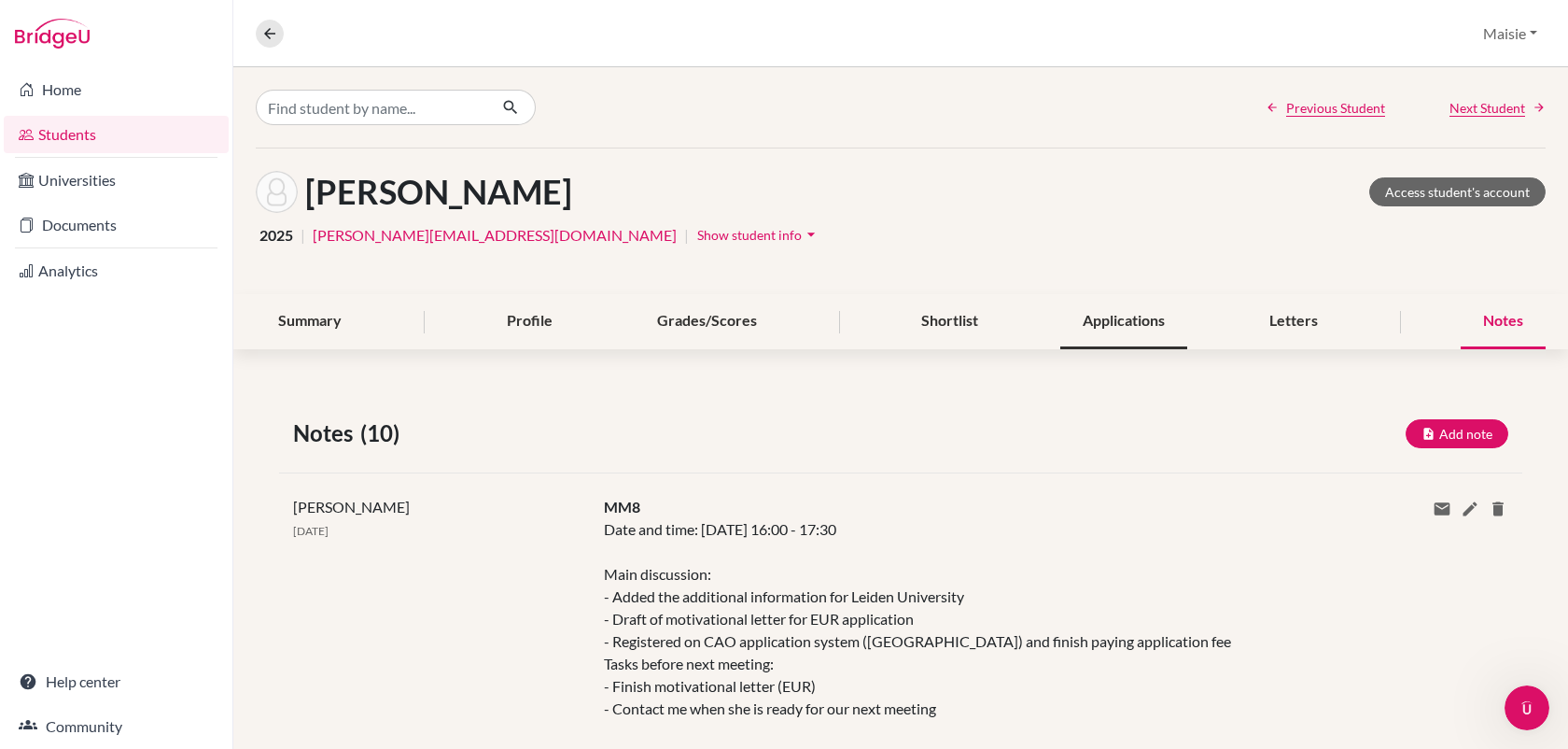
click at [1096, 309] on div "Applications" at bounding box center [1124, 321] width 127 height 55
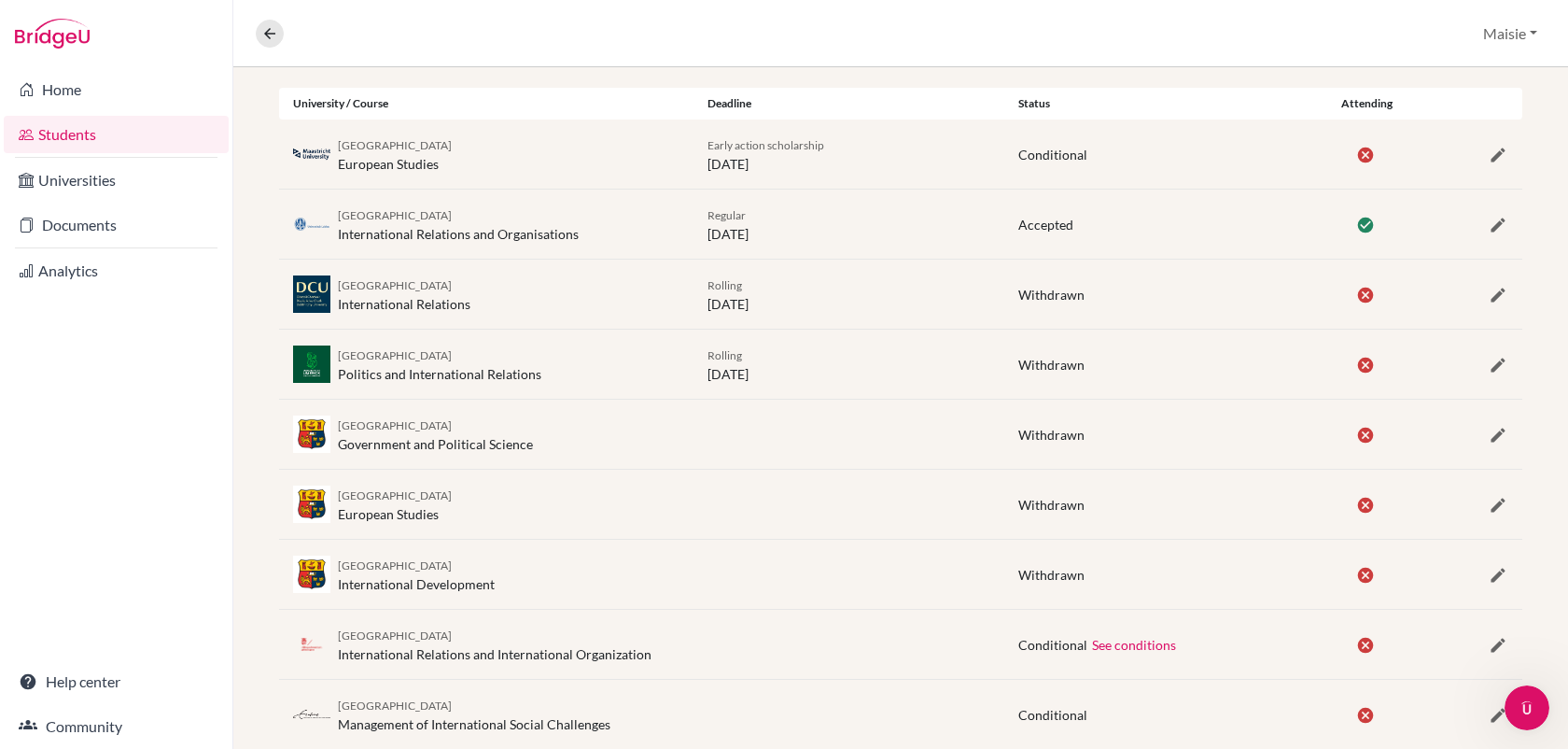
scroll to position [383, 0]
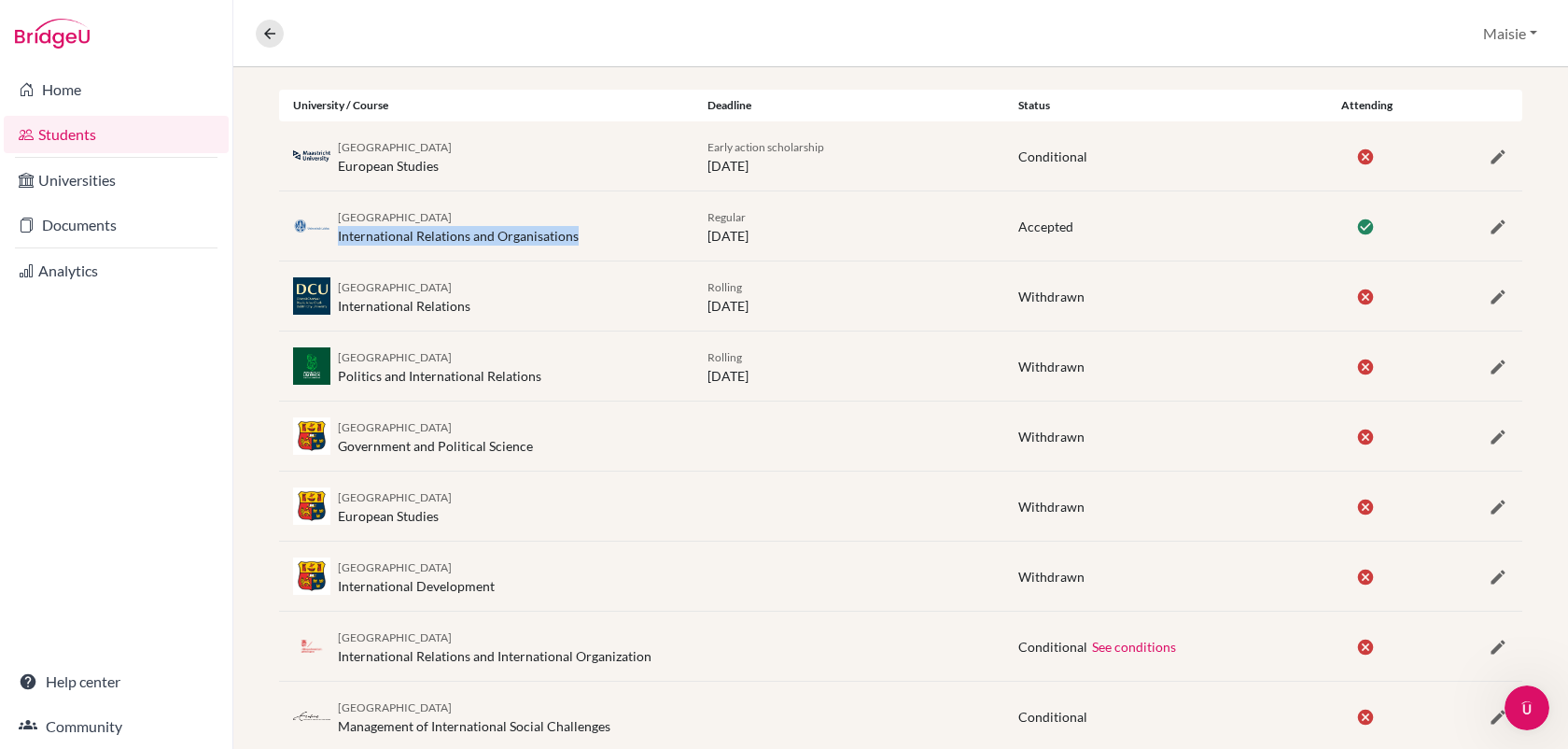
drag, startPoint x: 597, startPoint y: 240, endPoint x: 338, endPoint y: 238, distance: 259.0
click at [338, 238] on div "Leiden University International Relations and Organisations" at bounding box center [486, 226] width 414 height 39
copy div "International Relations and Organisations"
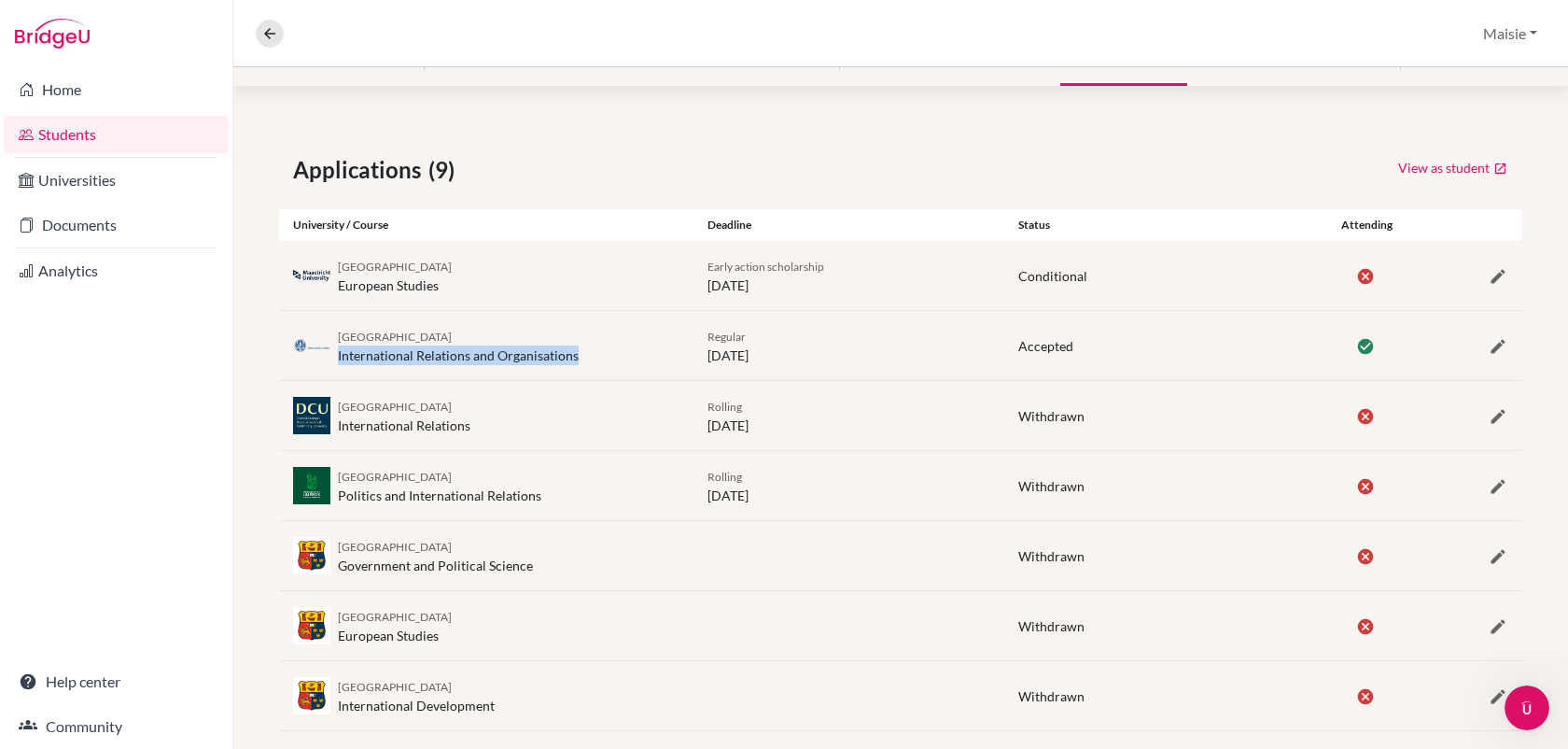
scroll to position [0, 0]
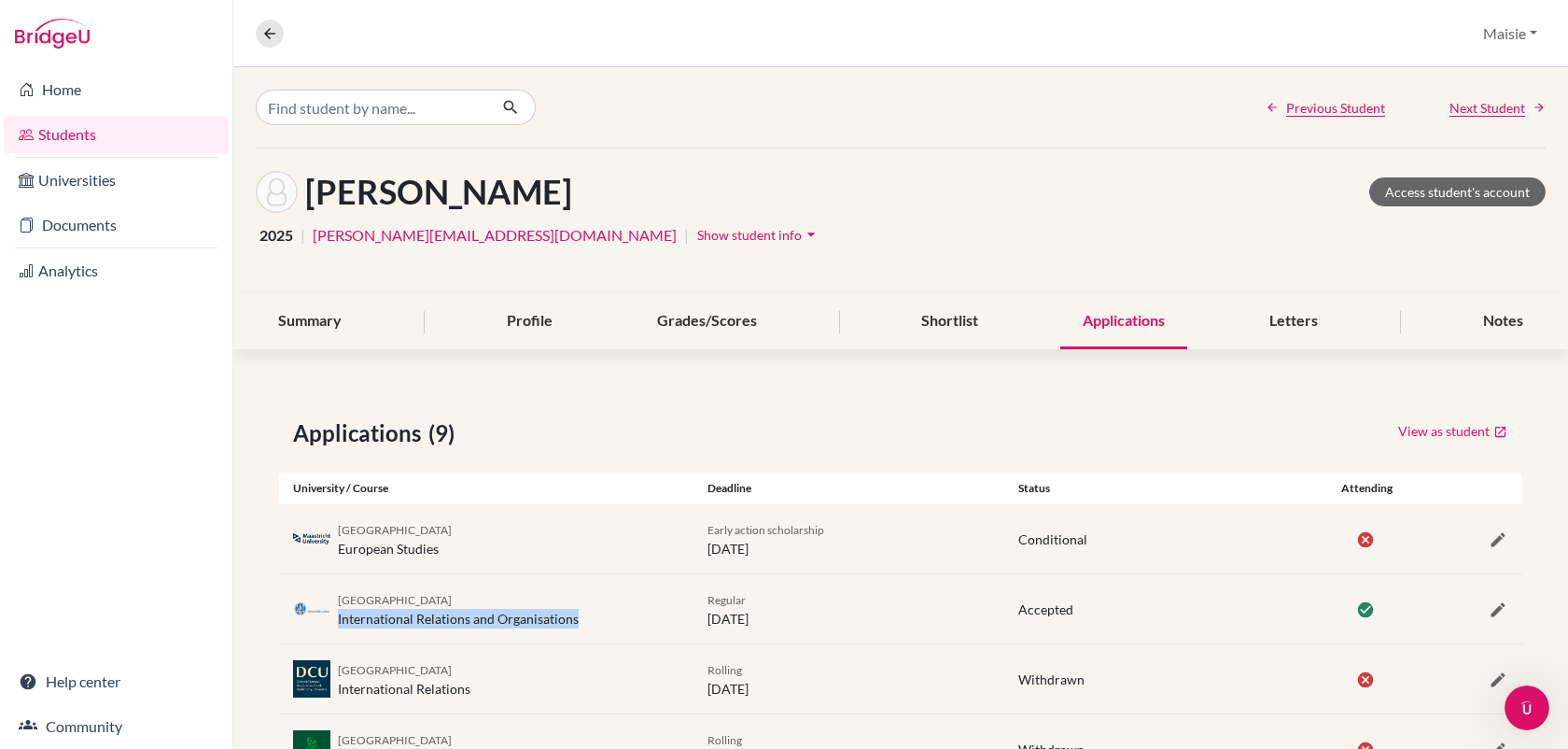
drag, startPoint x: 557, startPoint y: 190, endPoint x: 427, endPoint y: 189, distance: 130.0
click at [427, 189] on div "Mester, Zsófia Access student's account" at bounding box center [900, 191] width 1290 height 42
copy h1 "Zsófia"
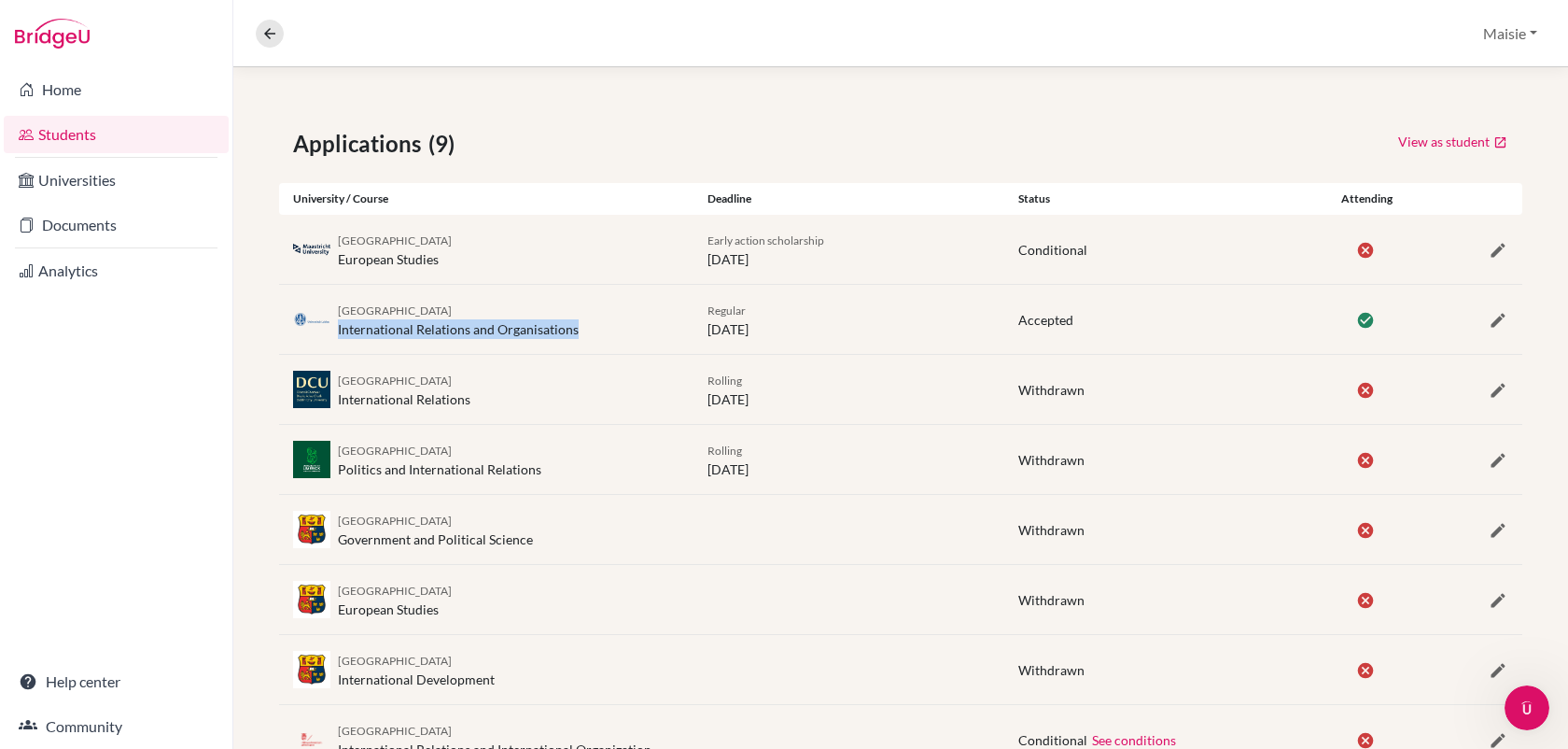
scroll to position [323, 0]
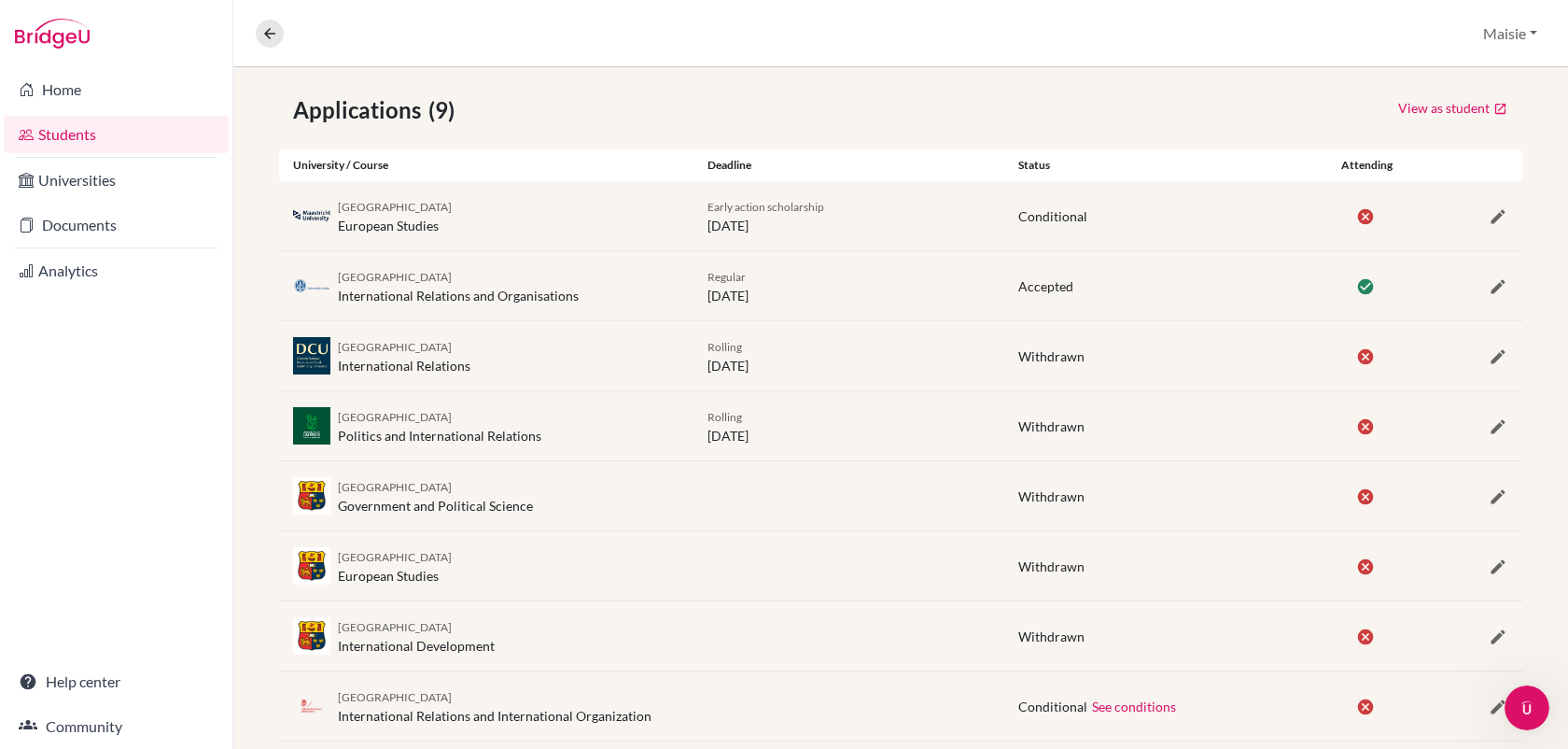
drag, startPoint x: 462, startPoint y: 210, endPoint x: 452, endPoint y: 211, distance: 10.0
click at [452, 211] on div "Maastricht University European Studies" at bounding box center [486, 216] width 414 height 39
drag, startPoint x: 445, startPoint y: 232, endPoint x: 338, endPoint y: 207, distance: 109.9
click at [339, 207] on div "Maastricht University European Studies" at bounding box center [486, 216] width 414 height 39
copy div "Maastricht University European Studies"
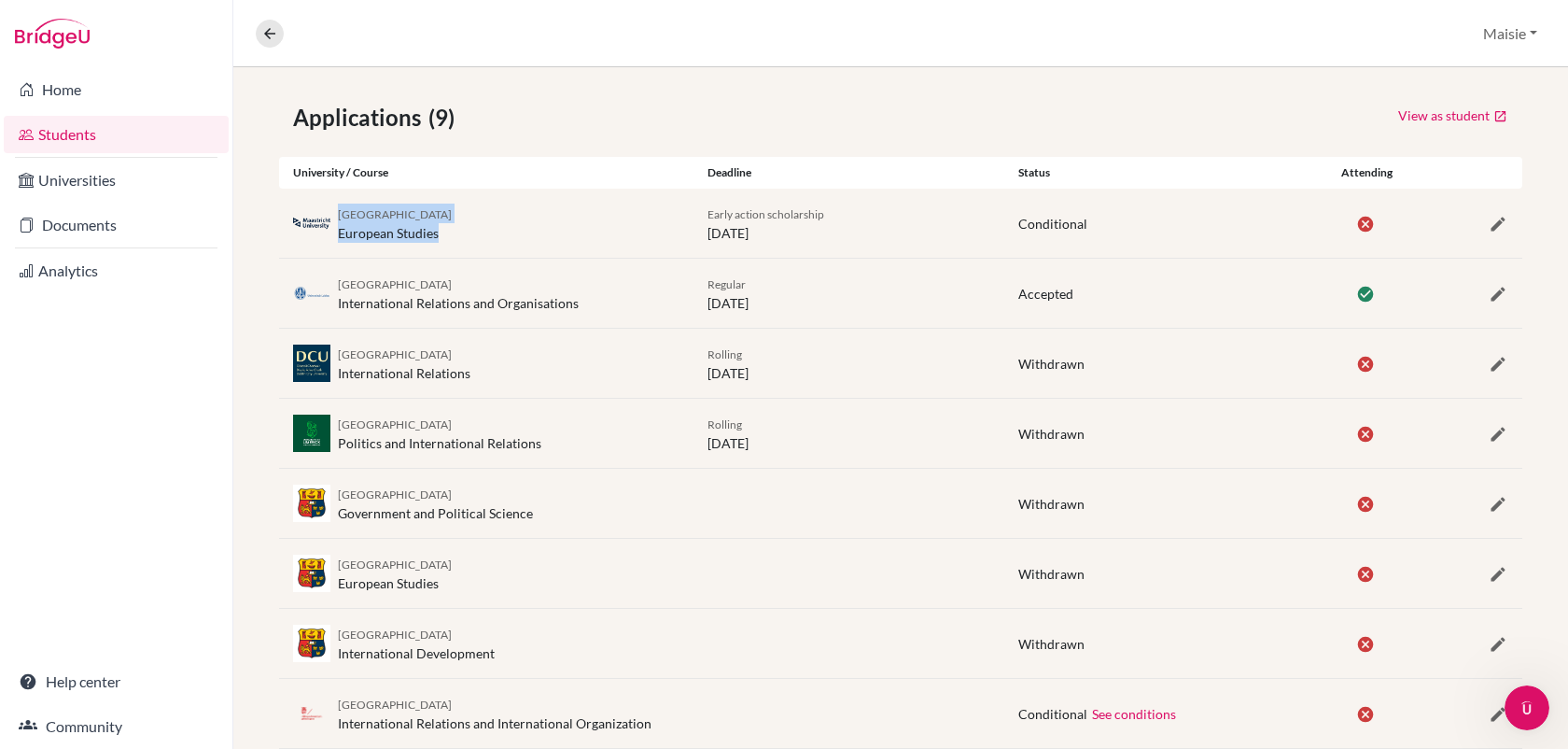
scroll to position [318, 0]
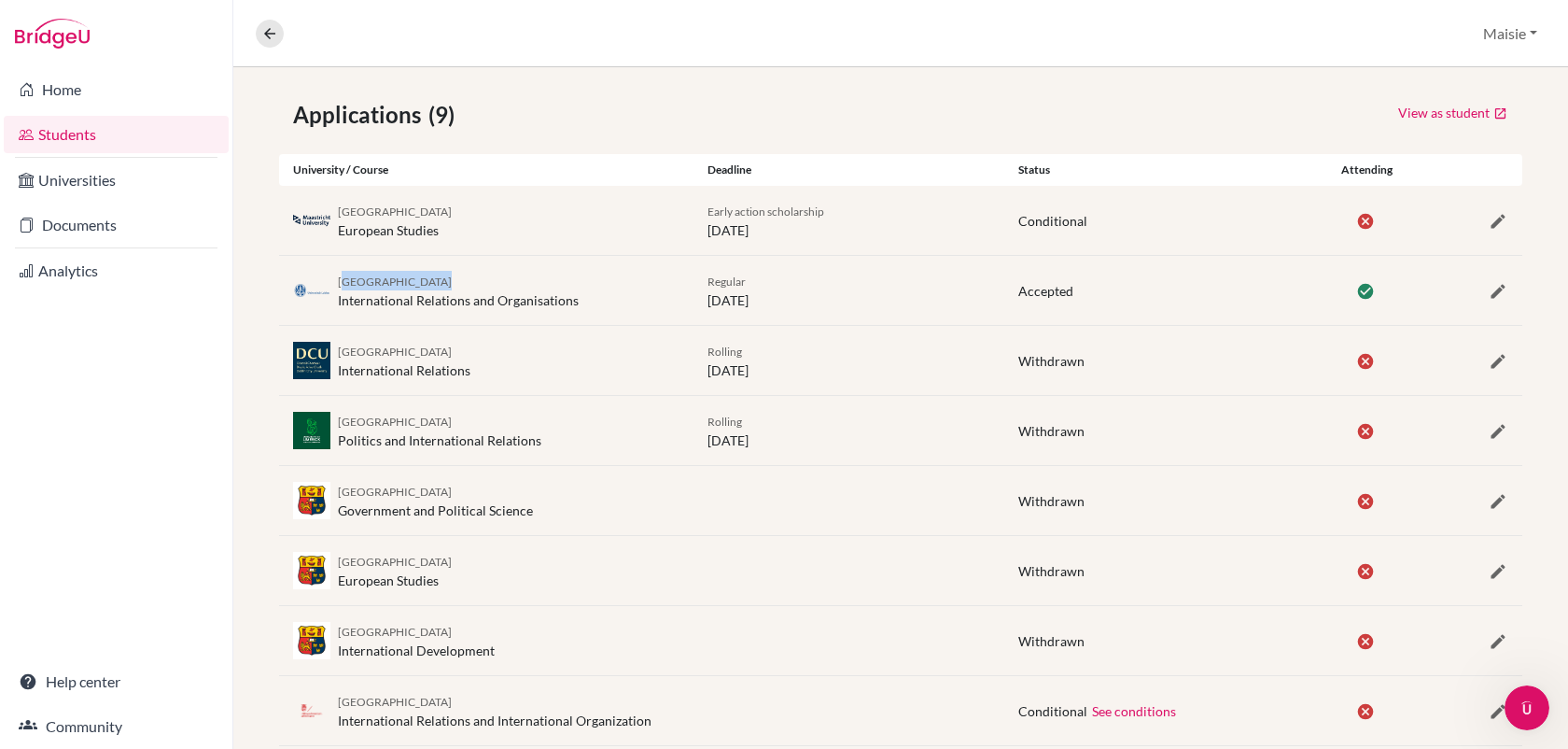
drag, startPoint x: 604, startPoint y: 289, endPoint x: 341, endPoint y: 284, distance: 263.0
click at [341, 284] on div "Leiden University International Relations and Organisations" at bounding box center [486, 290] width 414 height 39
drag, startPoint x: 600, startPoint y: 308, endPoint x: 338, endPoint y: 277, distance: 263.8
click at [338, 277] on div "Leiden University International Relations and Organisations" at bounding box center [486, 290] width 414 height 39
copy div "Leiden University International Relations and Organisations"
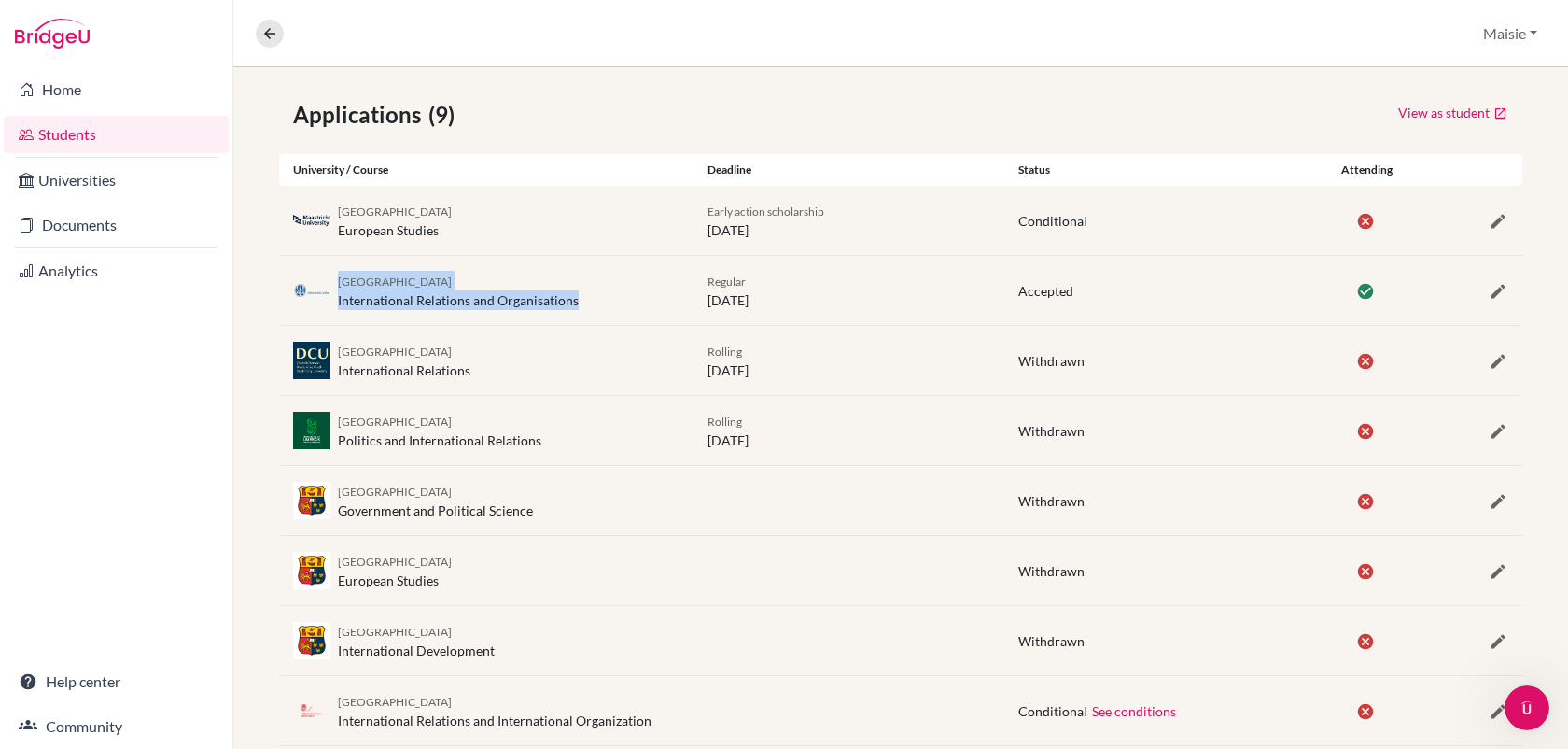
scroll to position [431, 0]
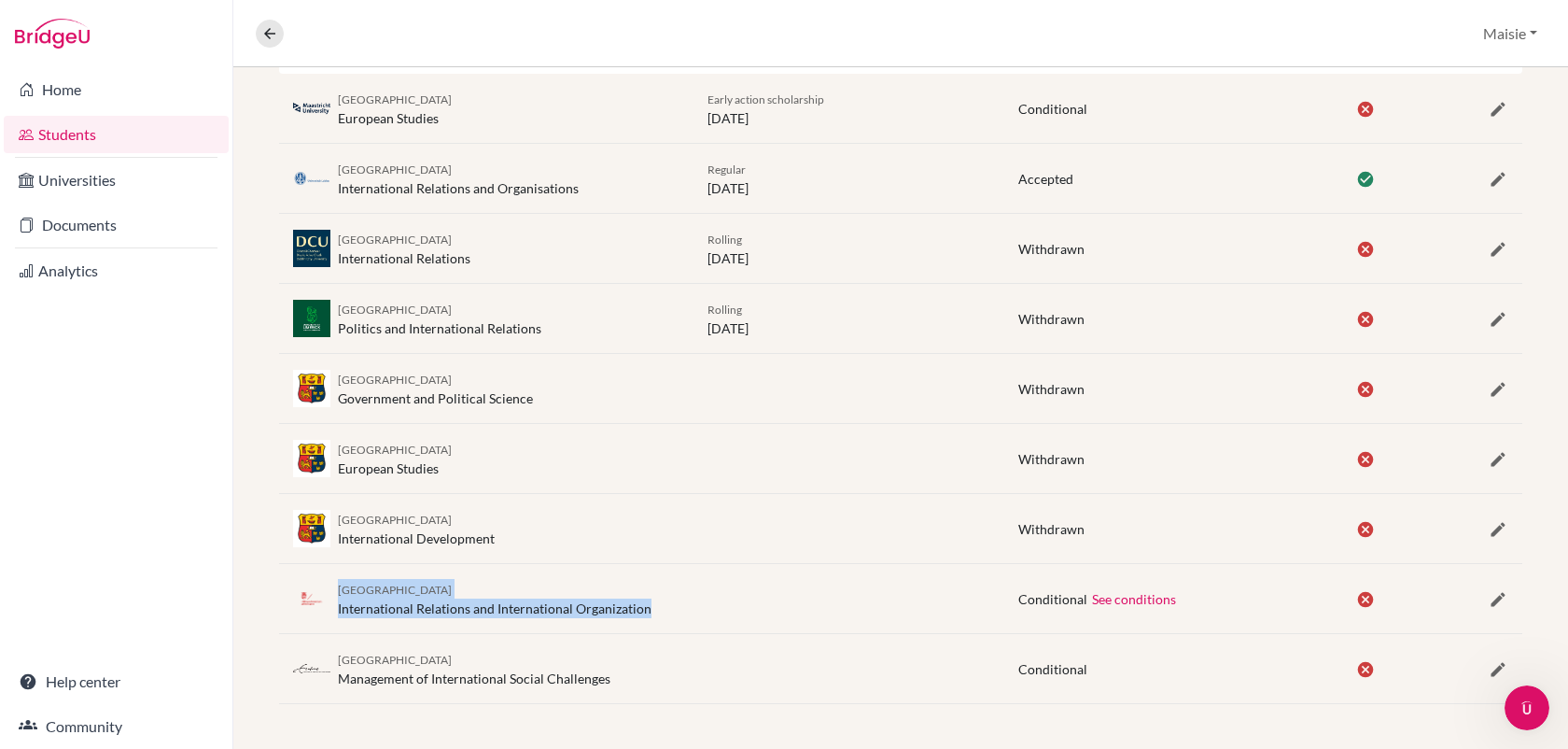
drag, startPoint x: 655, startPoint y: 608, endPoint x: 337, endPoint y: 586, distance: 318.8
click at [337, 586] on div "University of Groningen International Relations and International Organization" at bounding box center [486, 599] width 414 height 39
copy div "University of Groningen International Relations and International Organization"
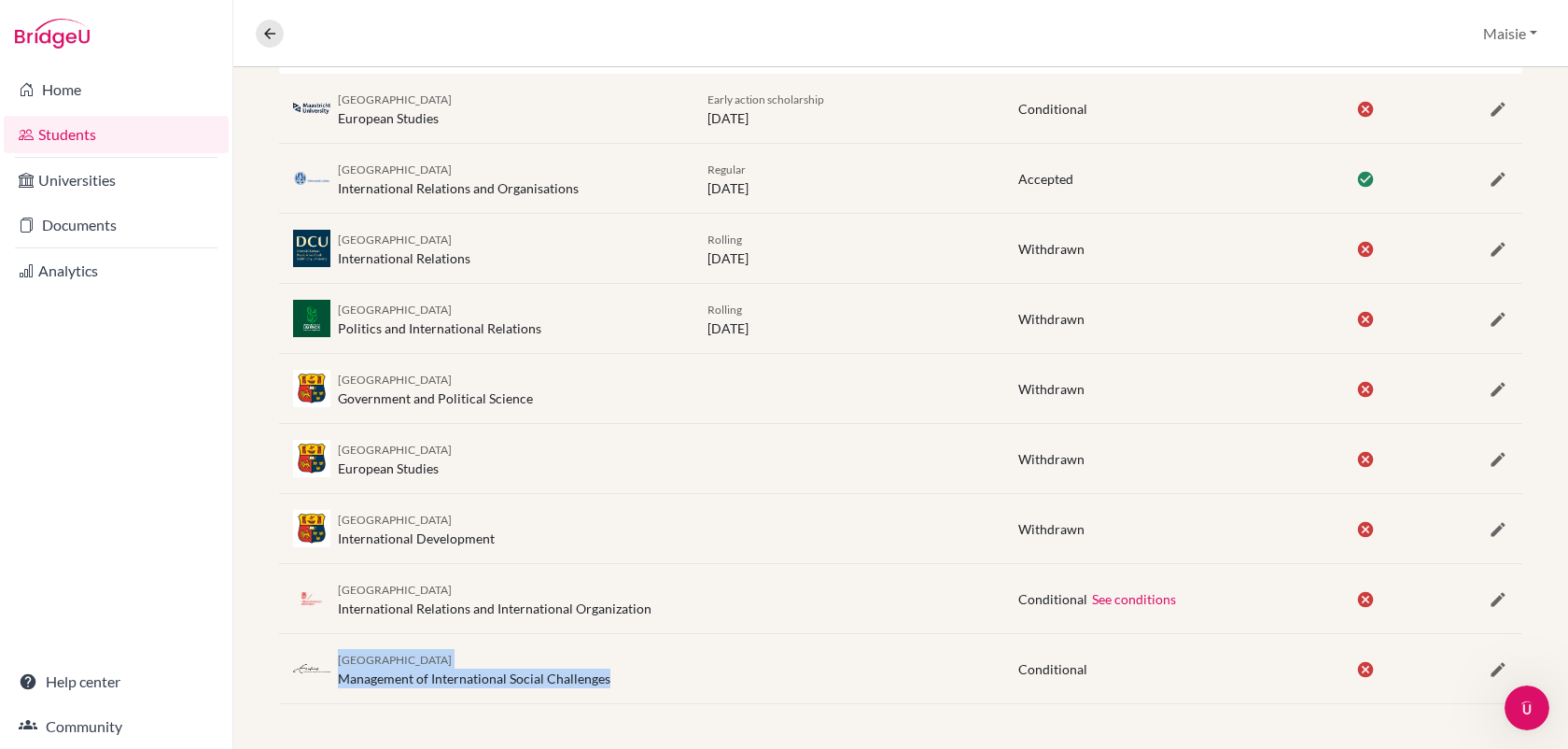
drag, startPoint x: 616, startPoint y: 675, endPoint x: 339, endPoint y: 659, distance: 277.5
click at [339, 659] on div "Erasmus University Rotterdam Management of International Social Challenges" at bounding box center [486, 668] width 414 height 39
copy div "Erasmus University Rotterdam Management of International Social Challenges"
